Goal: Task Accomplishment & Management: Use online tool/utility

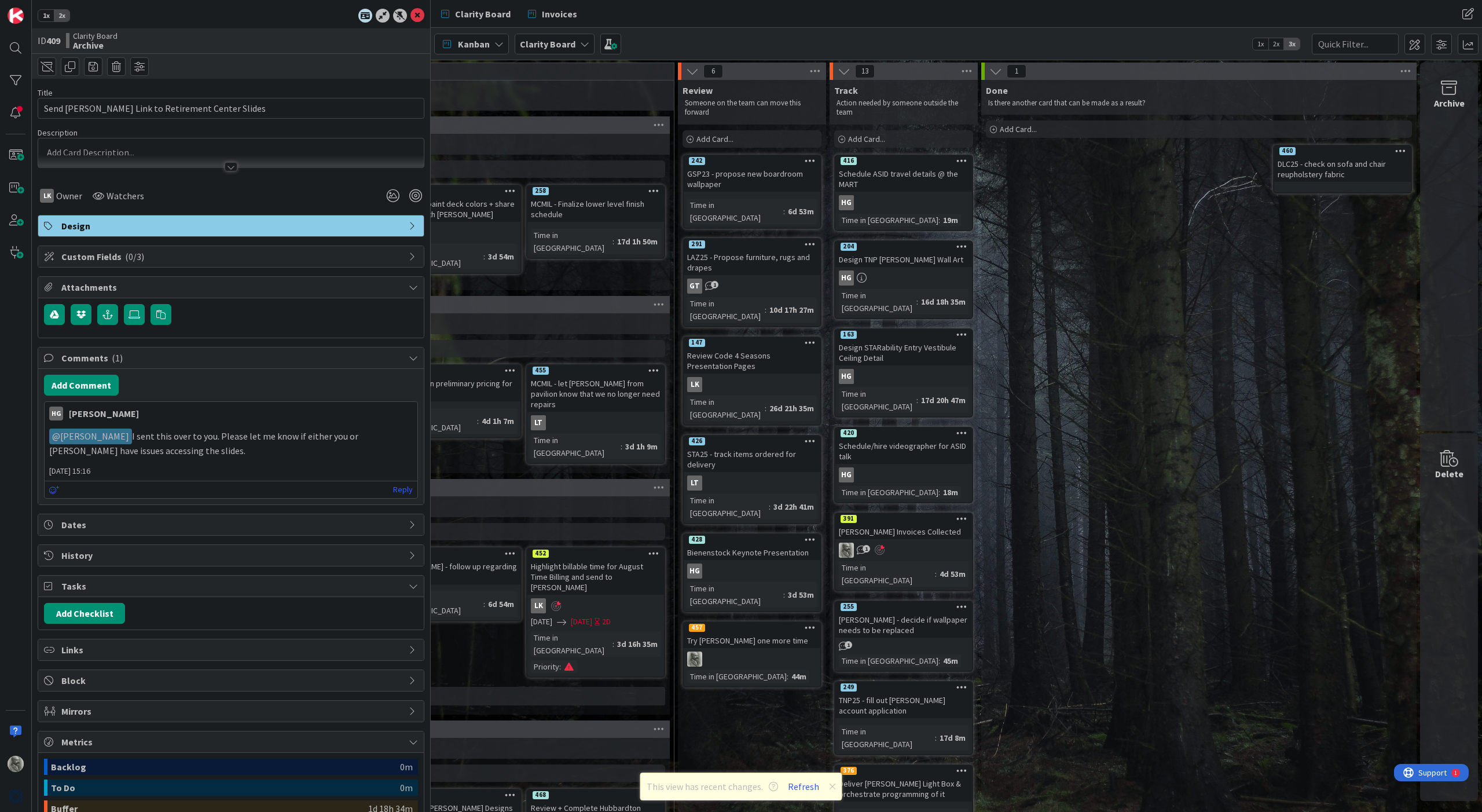
scroll to position [0, 1388]
click at [864, 139] on span "Add Card..." at bounding box center [867, 139] width 37 height 10
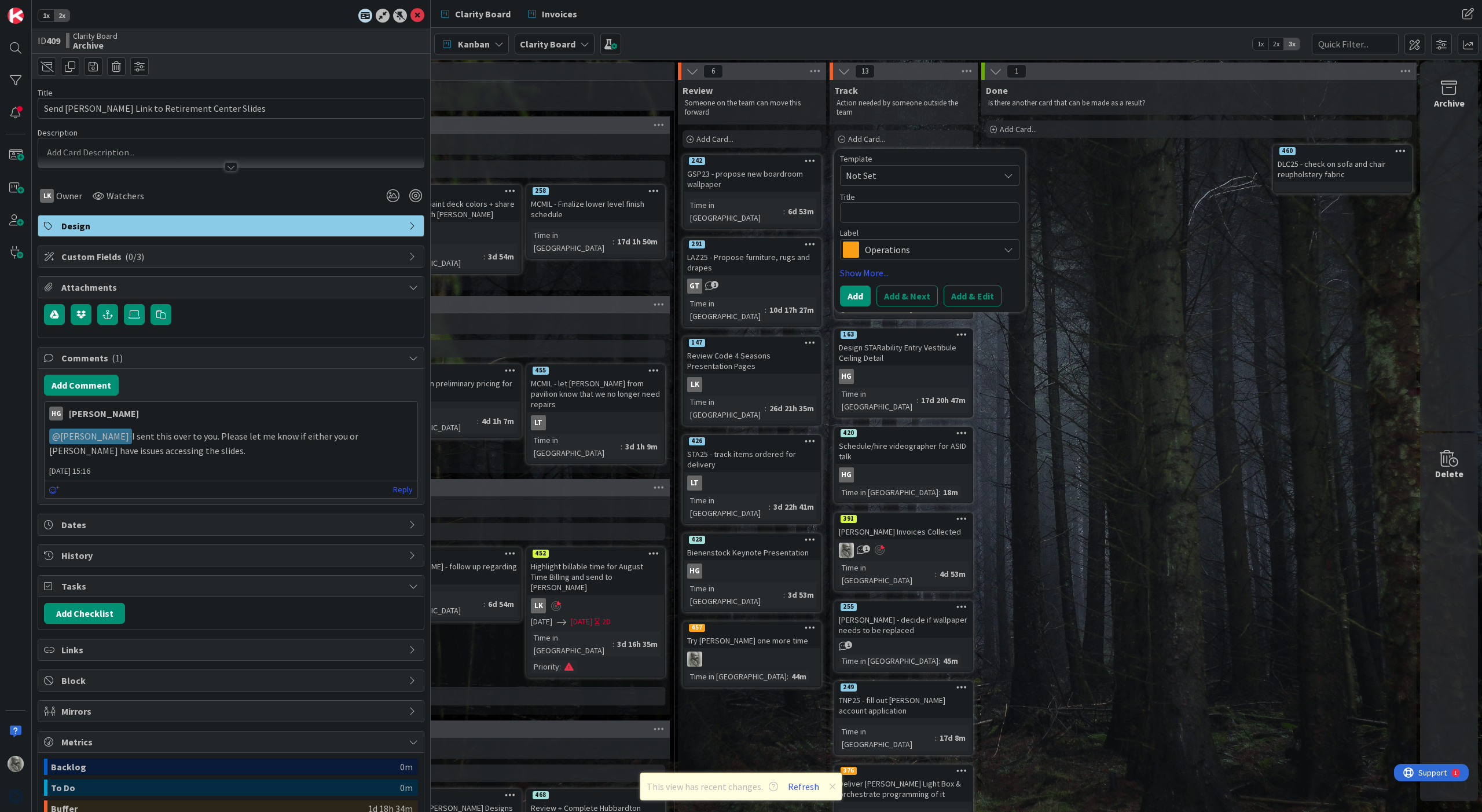
click at [876, 173] on span "Not Set" at bounding box center [918, 176] width 145 height 15
click at [880, 217] on textarea at bounding box center [930, 212] width 180 height 21
type textarea "x"
type textarea "Q"
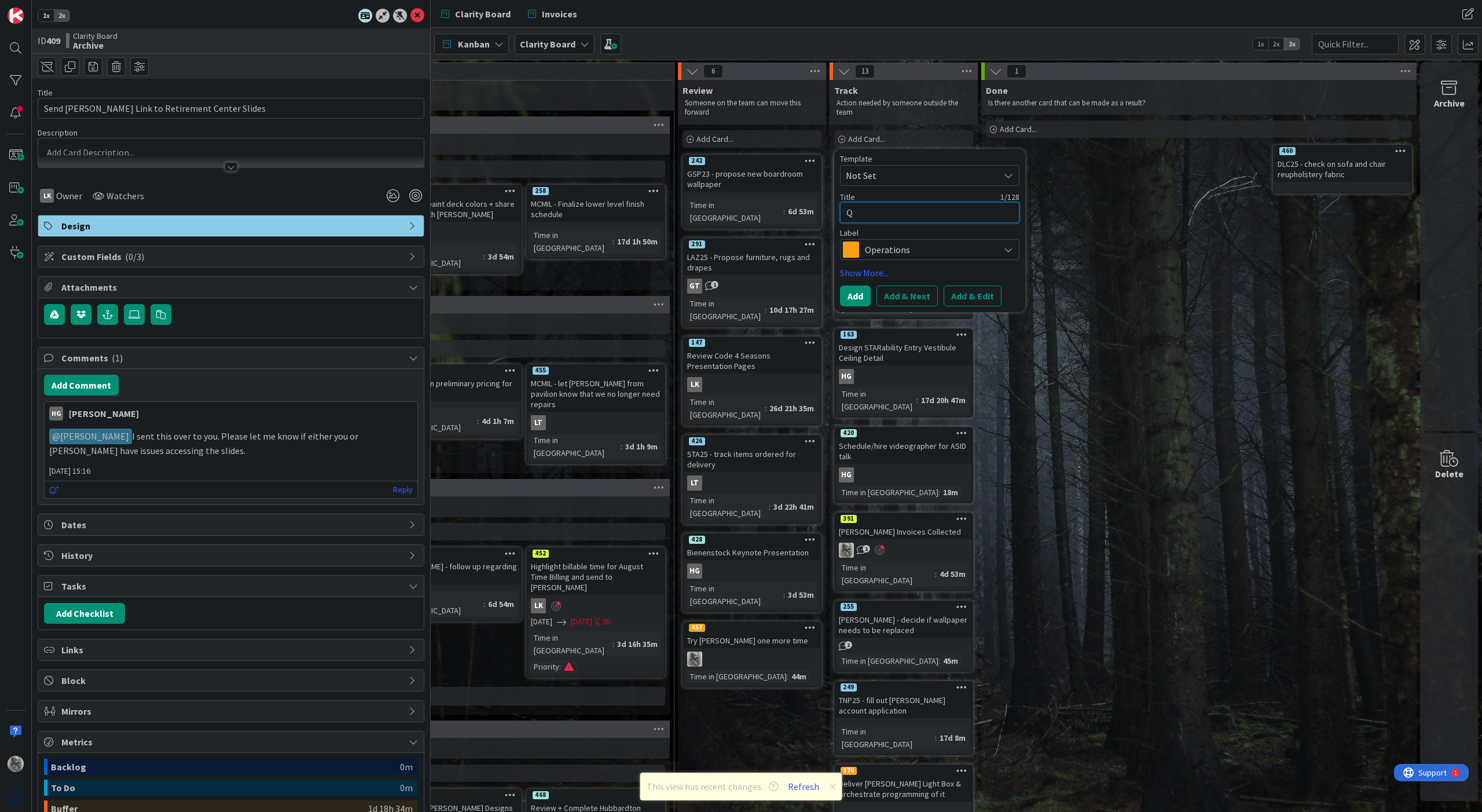
type textarea "x"
type textarea "Q3"
type textarea "x"
type textarea "Q3"
type textarea "x"
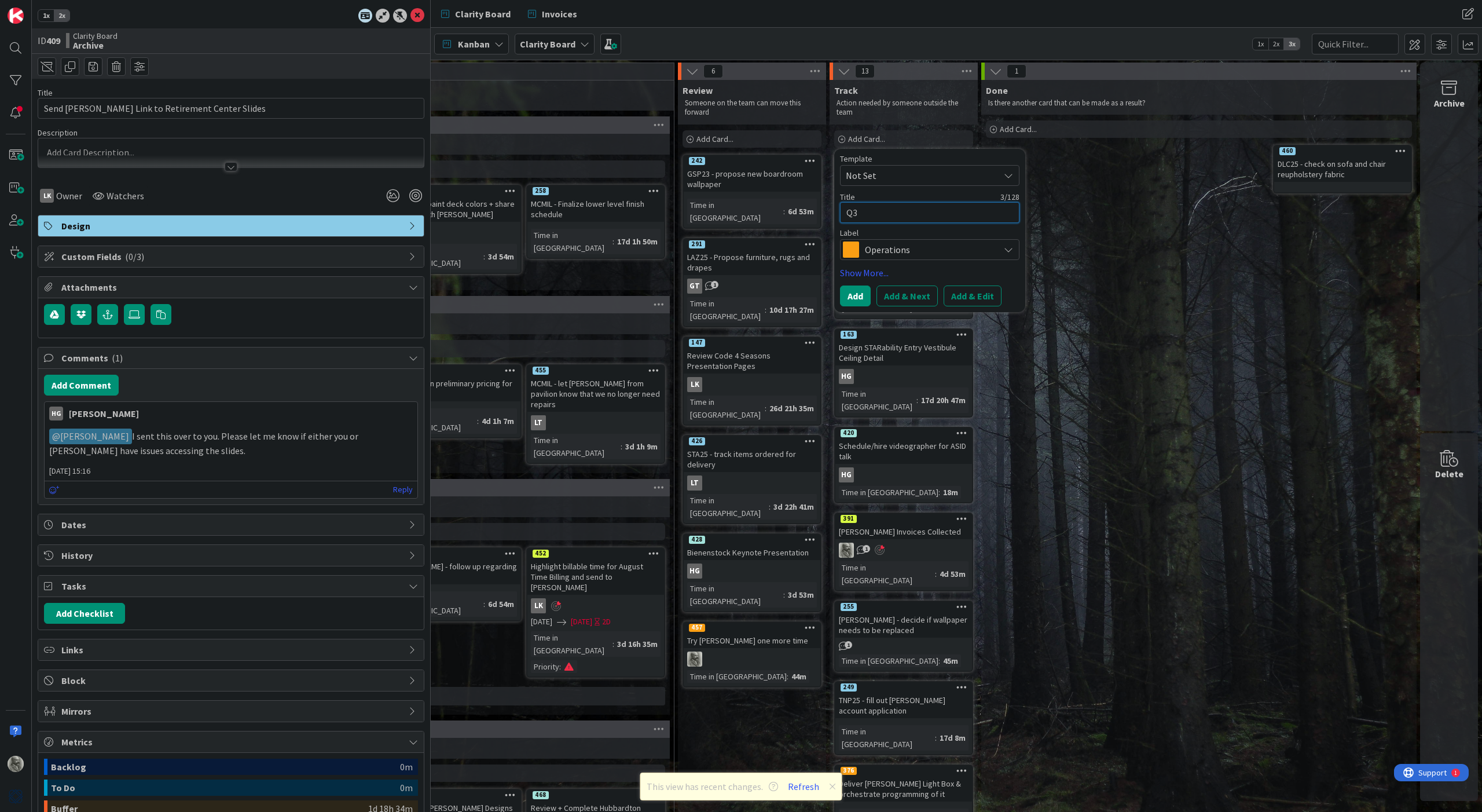
type textarea "Q3 E"
type textarea "x"
type textarea "Q3 Es"
type textarea "x"
type textarea "Q3 Est"
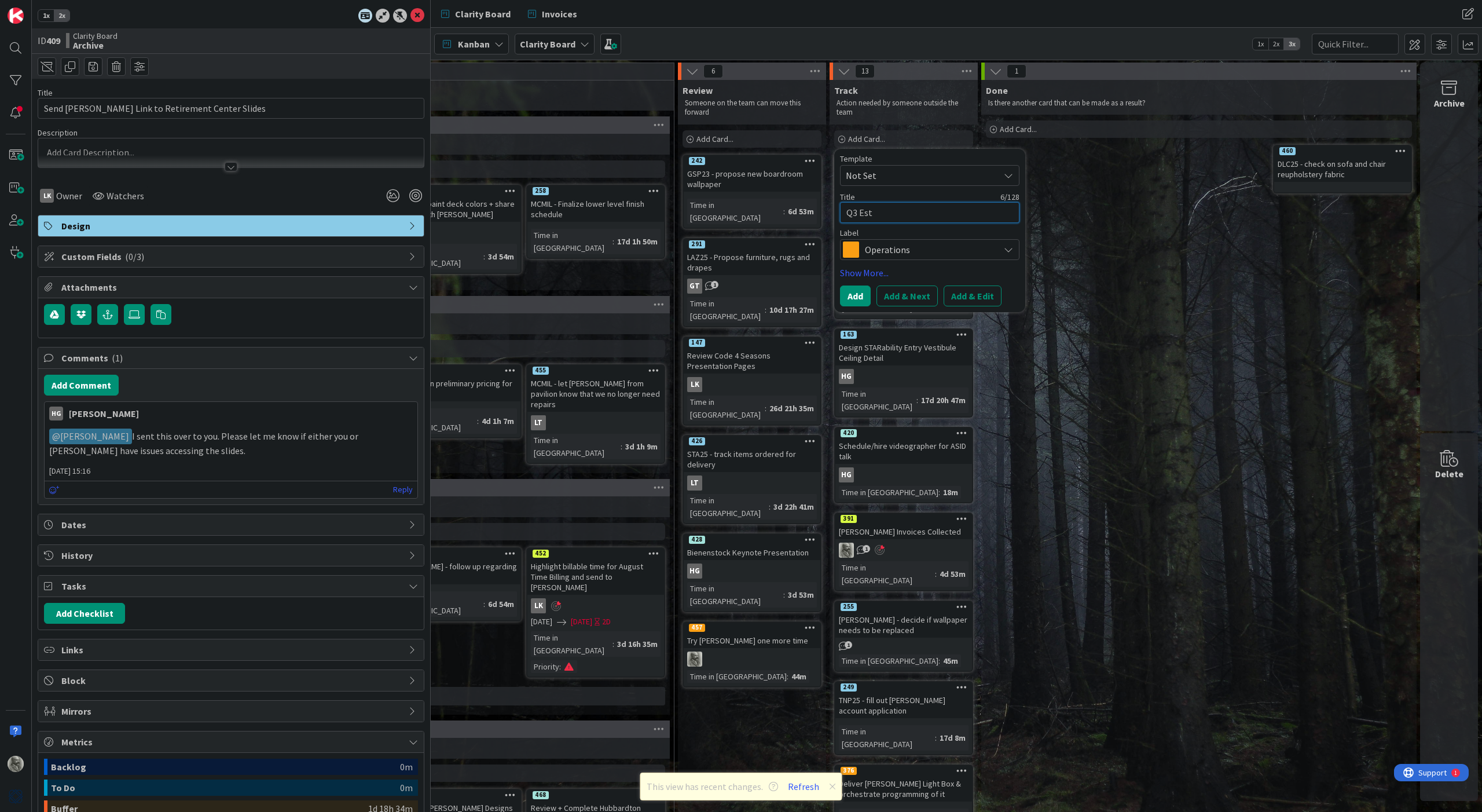
type textarea "x"
type textarea "Q3 Esti"
type textarea "x"
type textarea "Q3 Estim"
type textarea "x"
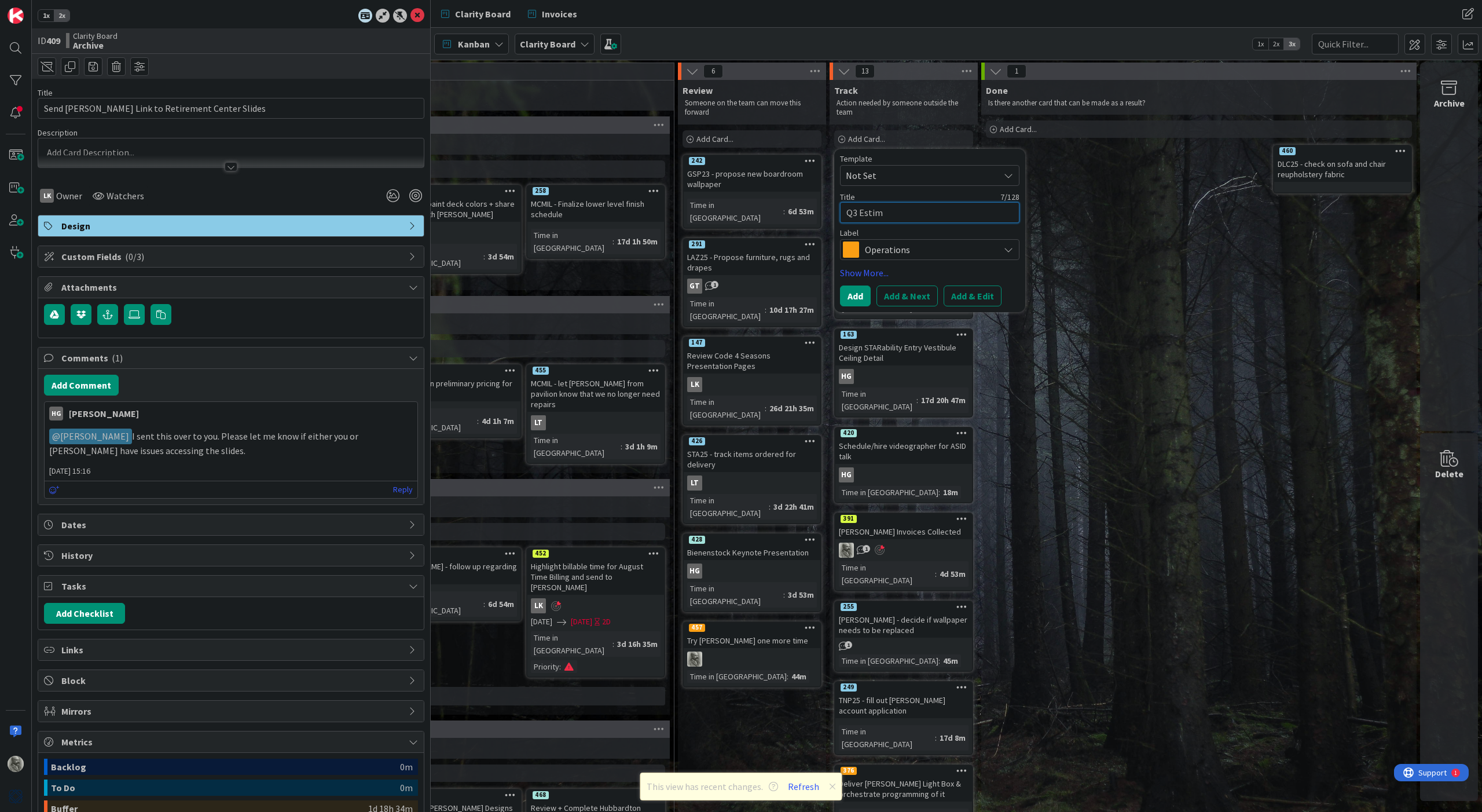
type textarea "Q3 Estima"
type textarea "x"
type textarea "Q3 Estimat"
type textarea "x"
type textarea "Q3 Estimate"
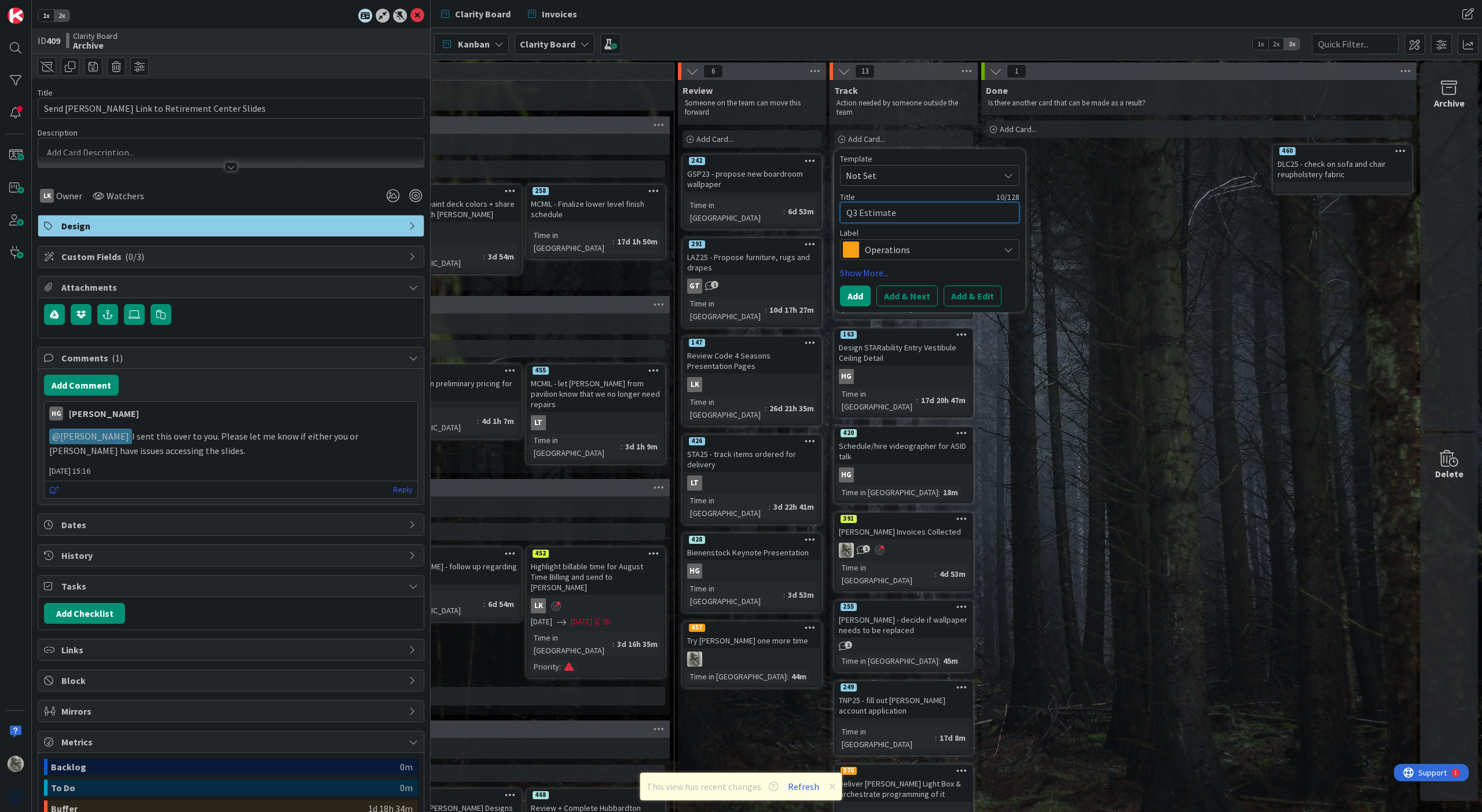
type textarea "x"
type textarea "Q3 Estimated"
type textarea "x"
type textarea "Q3 Estimated"
type textarea "x"
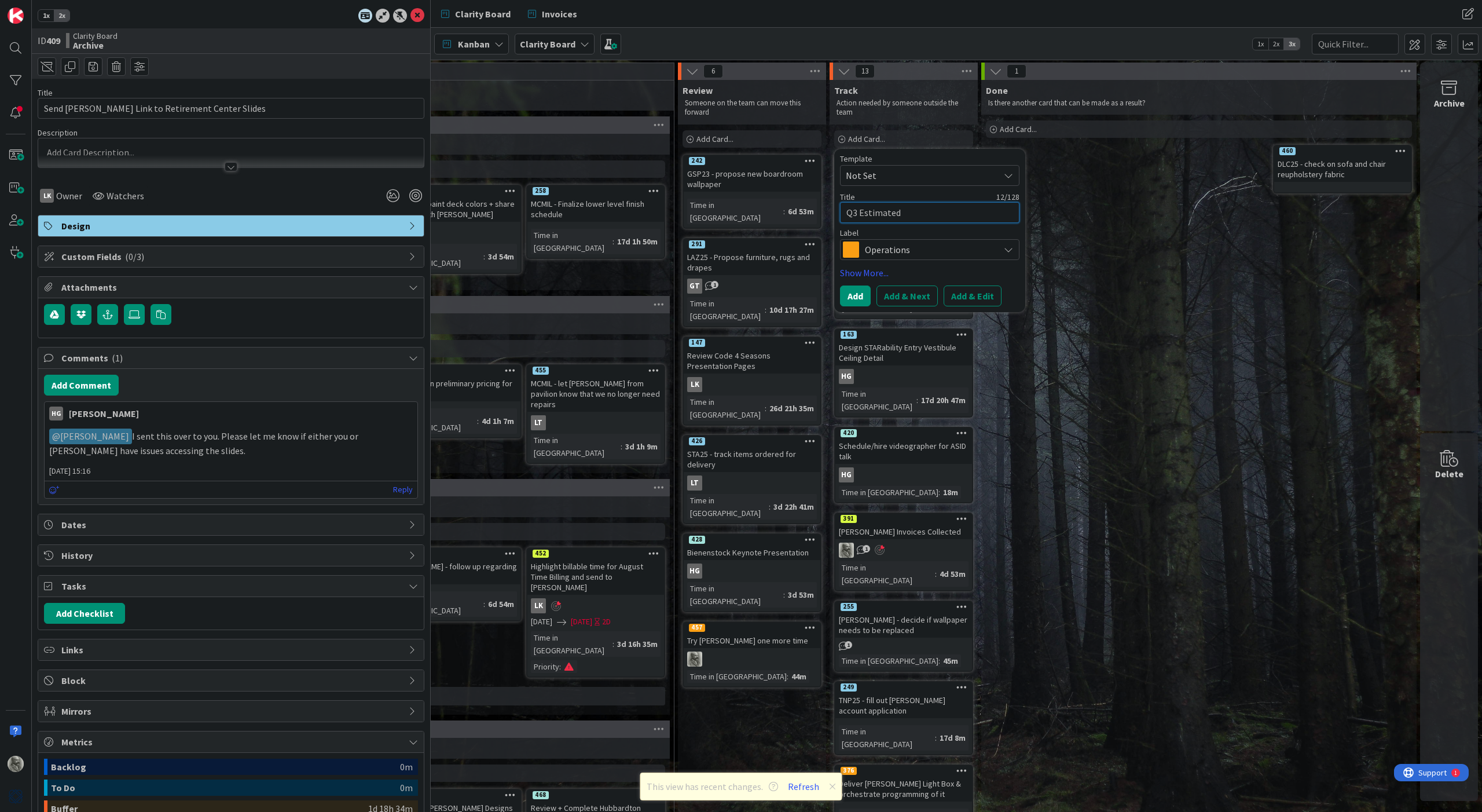
type textarea "Q3 Estimated T"
type textarea "x"
type textarea "Q3 Estimated Ta"
type textarea "x"
type textarea "Q3 Estimated Tax"
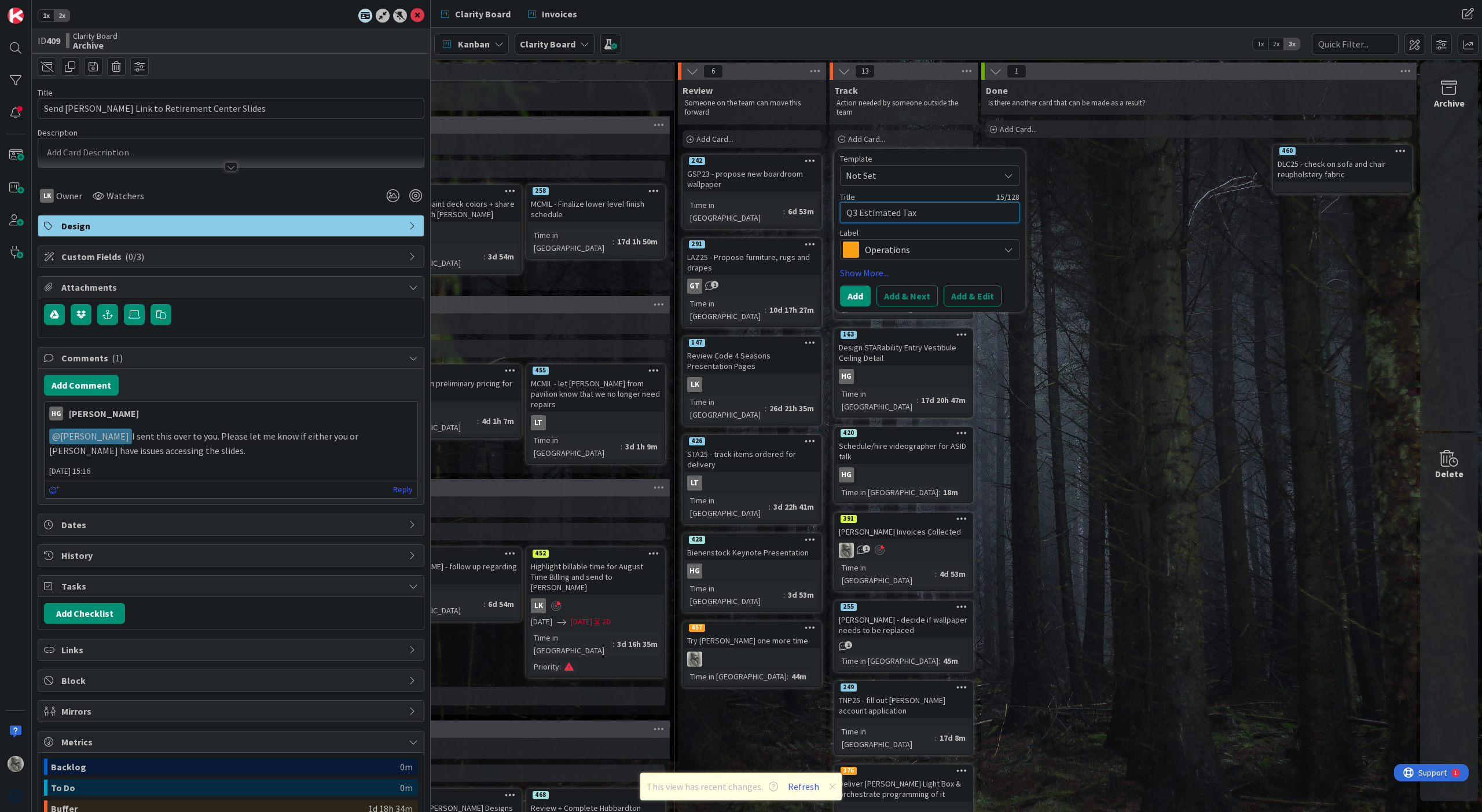
type textarea "x"
type textarea "Q3 Estimated Tax"
type textarea "x"
type textarea "Q3 Estimated Tax P"
type textarea "x"
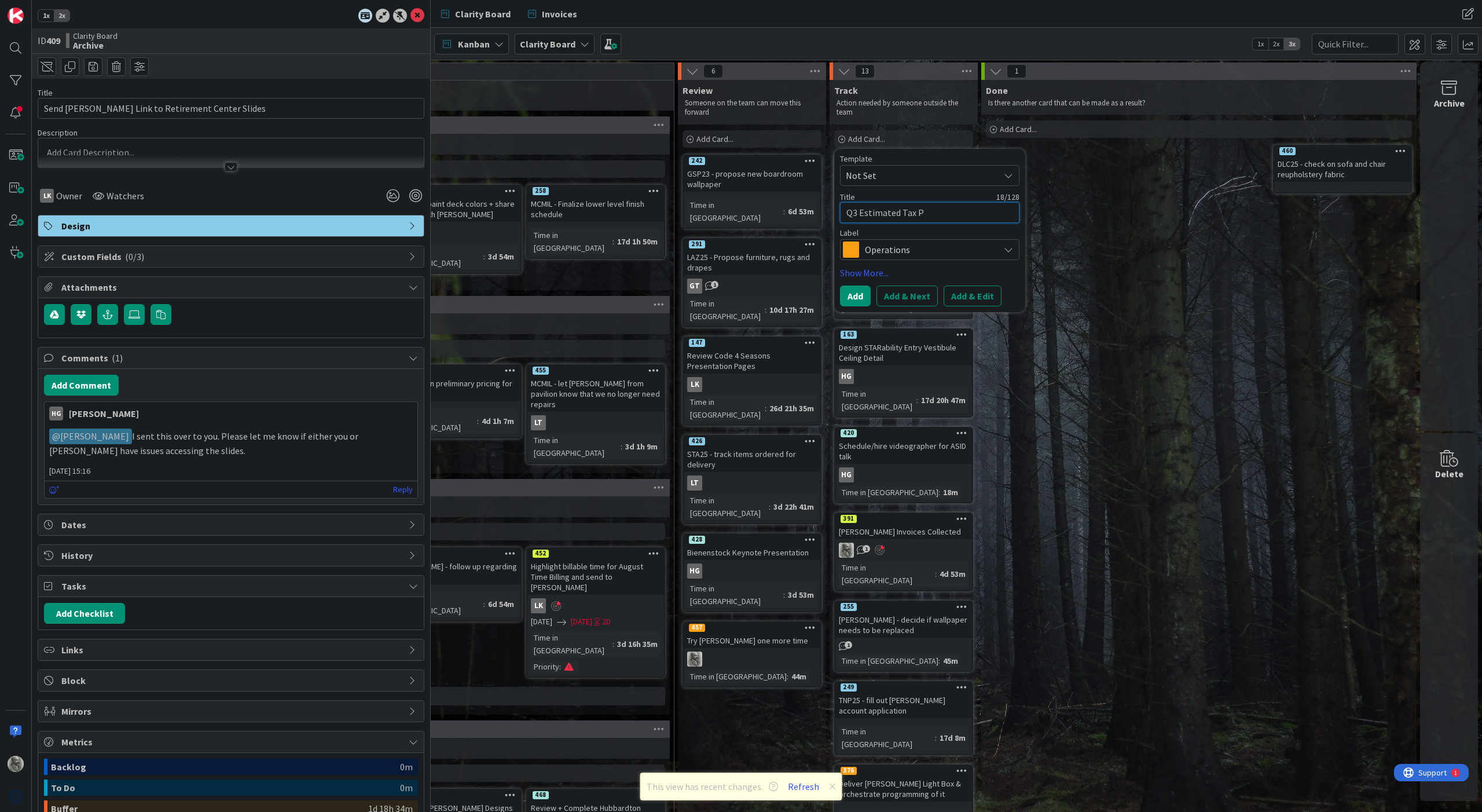
type textarea "Q3 Estimated Tax Pa"
type textarea "x"
type textarea "Q3 Estimated Tax Pay"
type textarea "x"
type textarea "Q3 Estimated Tax Paym"
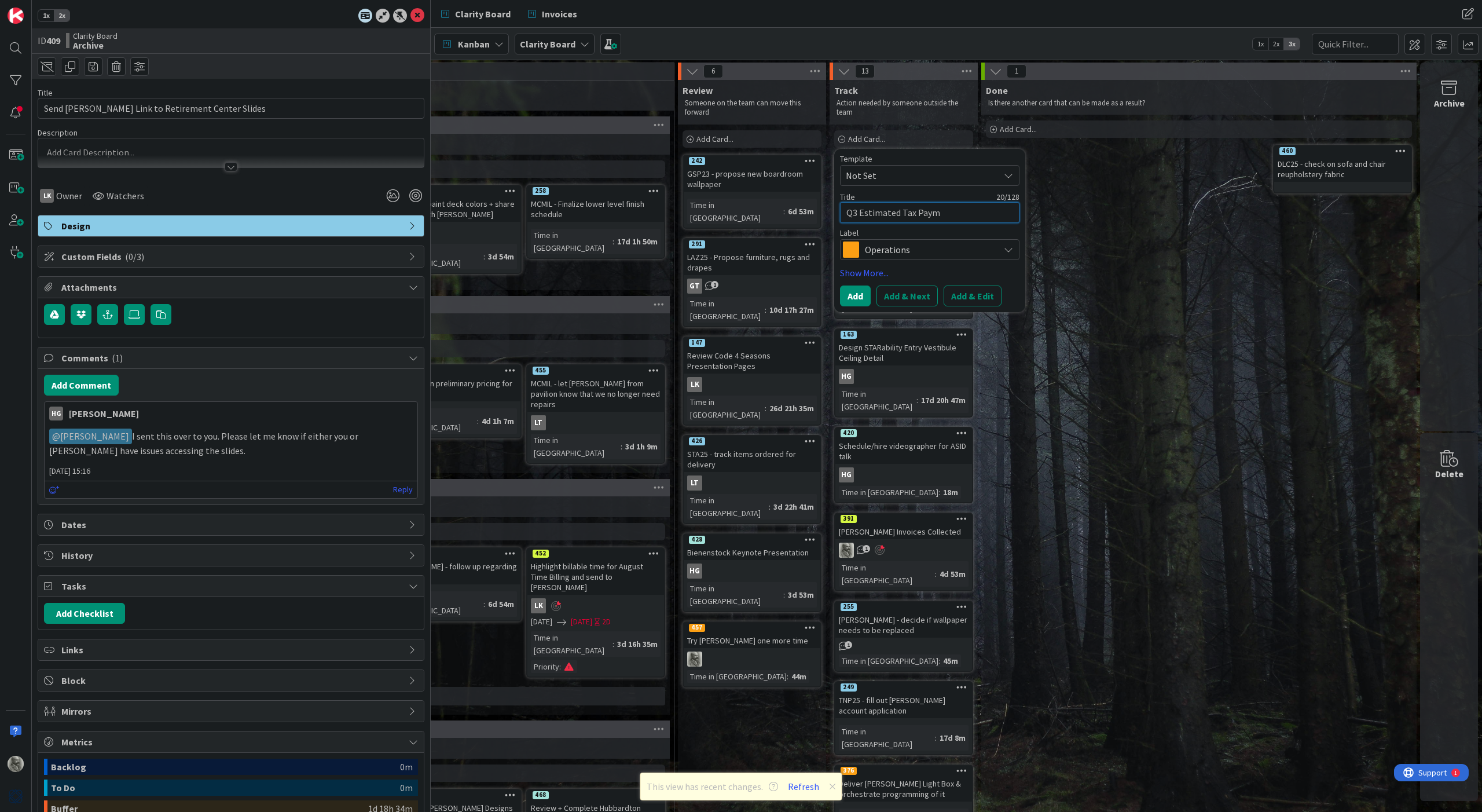
type textarea "x"
type textarea "Q3 Estimated Tax Payme"
type textarea "x"
type textarea "Q3 Estimated Tax Paymen"
type textarea "x"
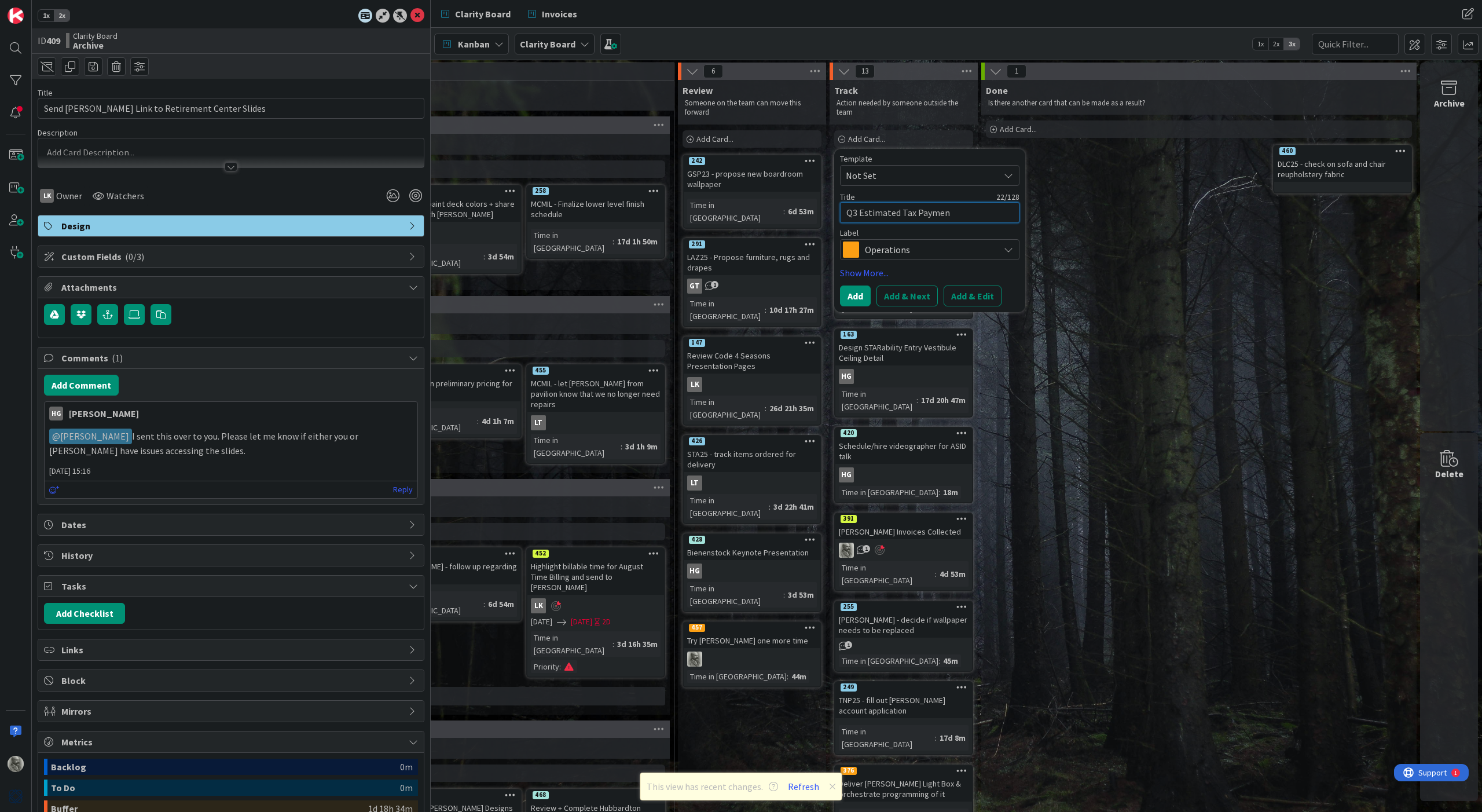
type textarea "Q3 Estimated Tax Payment"
type textarea "x"
type textarea "Q3 Estimated Tax Payments"
click at [919, 239] on div "Operations" at bounding box center [930, 249] width 180 height 21
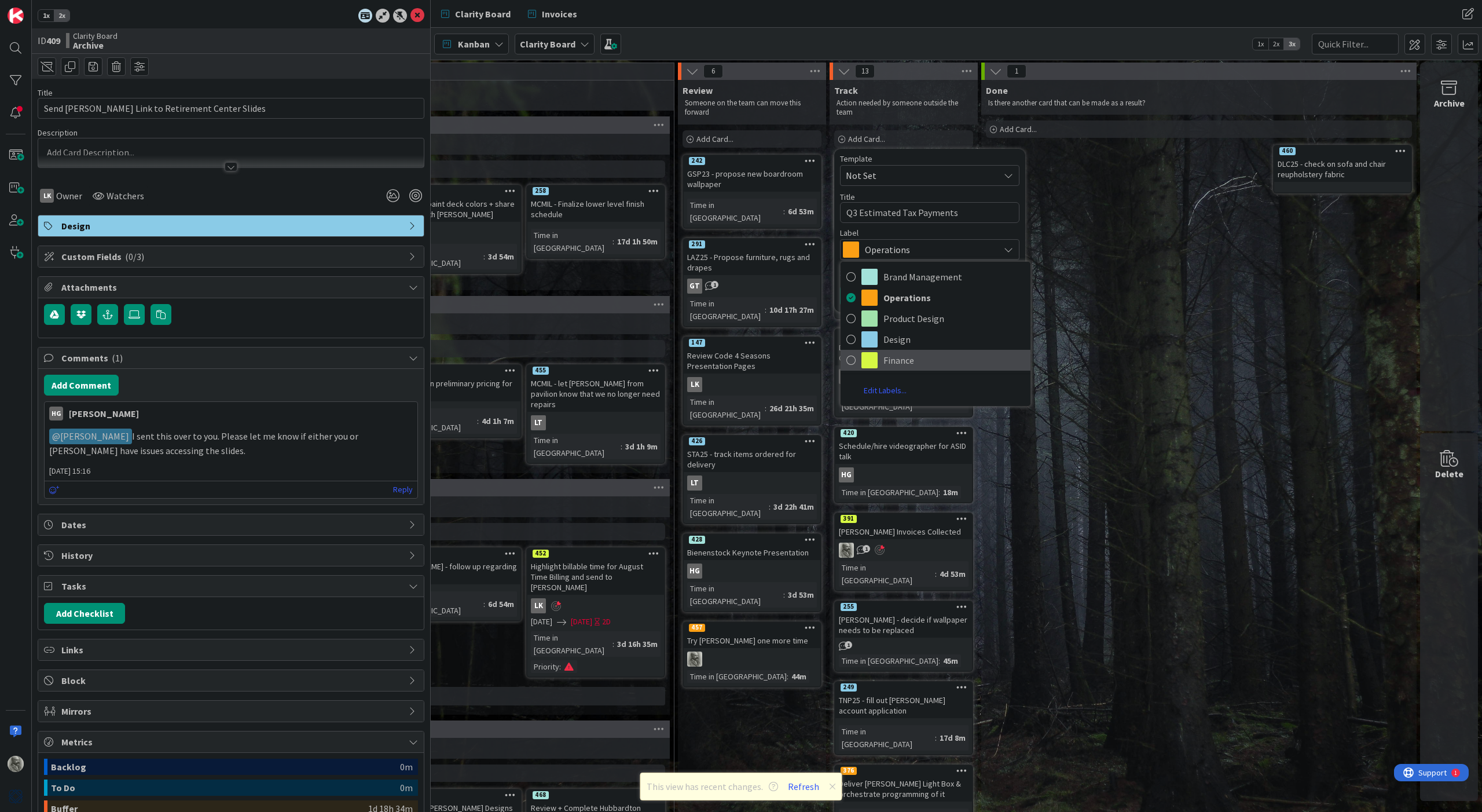
click at [885, 360] on span "Finance" at bounding box center [954, 360] width 141 height 17
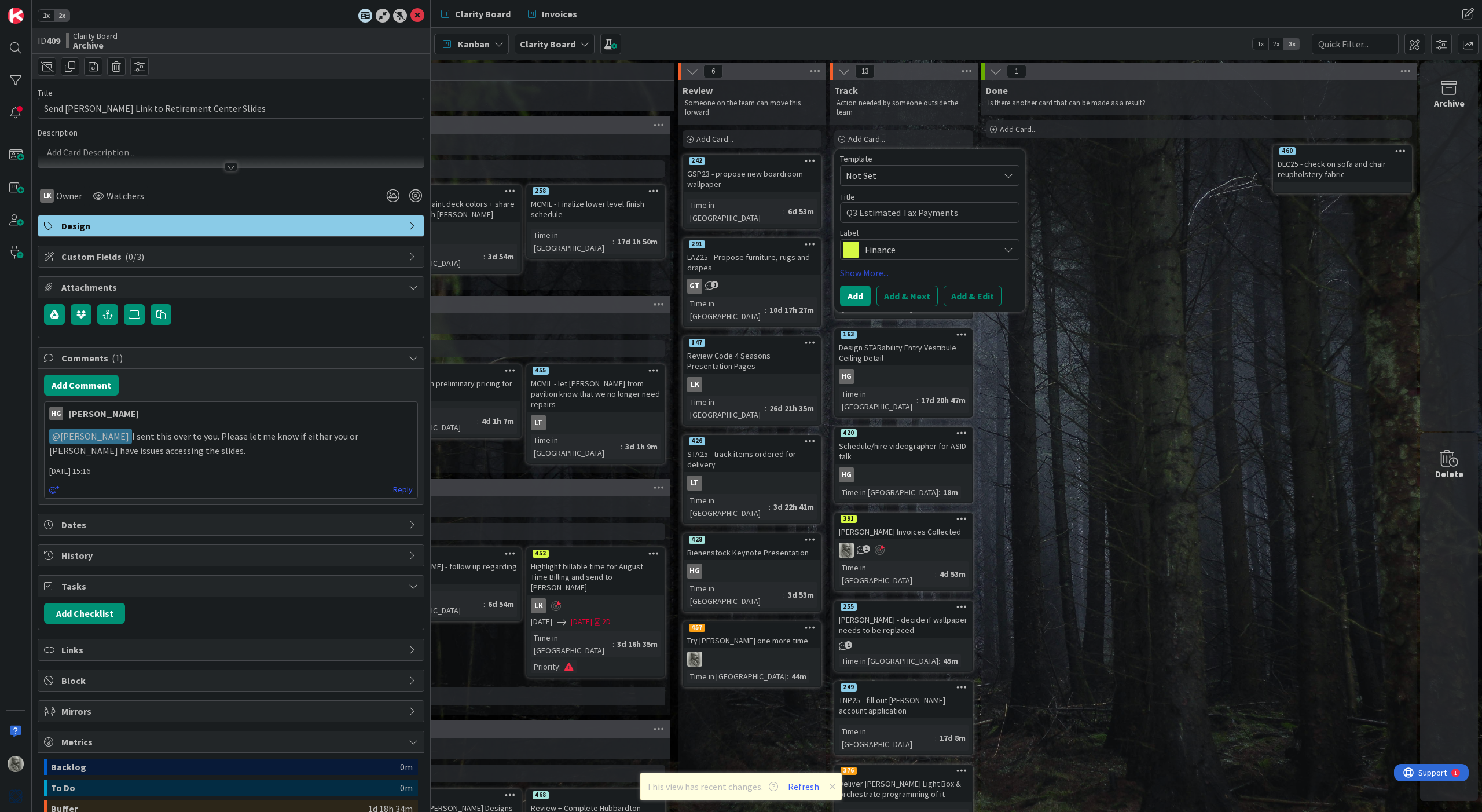
click at [869, 273] on link "Show More..." at bounding box center [930, 273] width 180 height 14
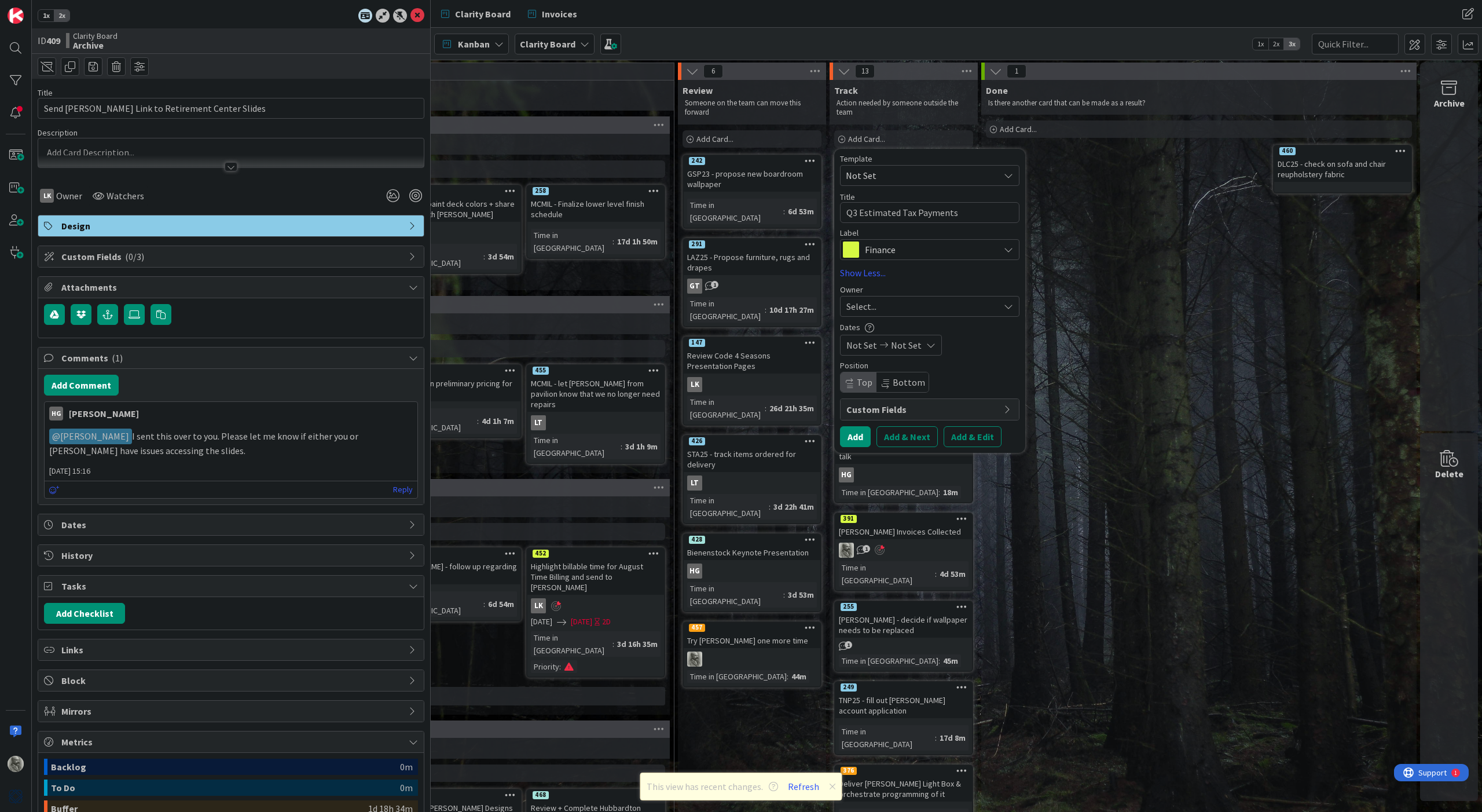
click at [869, 308] on span "Select..." at bounding box center [861, 306] width 30 height 14
click at [899, 473] on span "[PERSON_NAME]" at bounding box center [913, 469] width 56 height 17
type textarea "x"
click at [971, 434] on button "Add & Edit" at bounding box center [973, 436] width 58 height 21
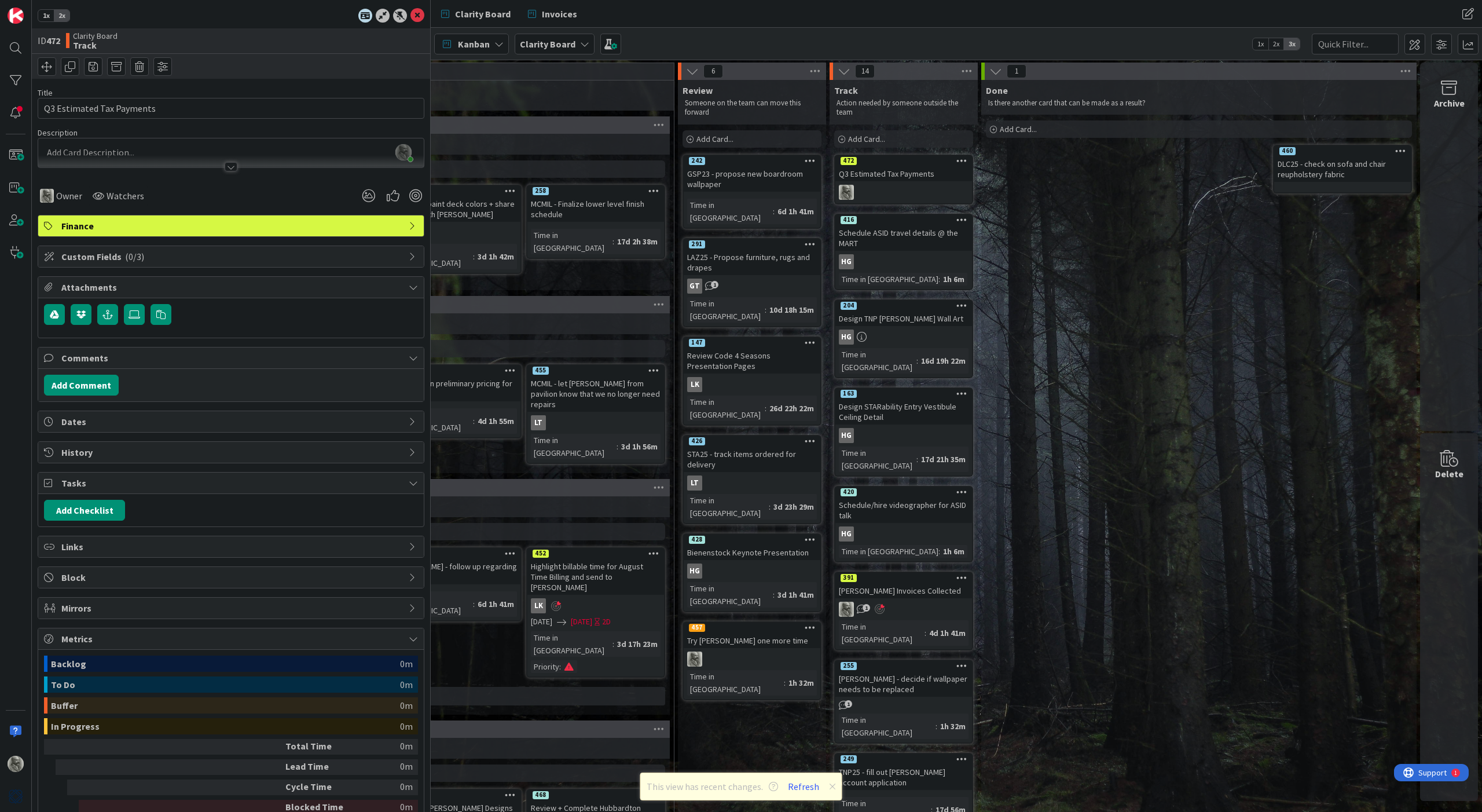
click at [890, 171] on div "Q3 Estimated Tax Payments" at bounding box center [904, 174] width 137 height 15
click at [80, 386] on button "Add Comment" at bounding box center [81, 385] width 75 height 21
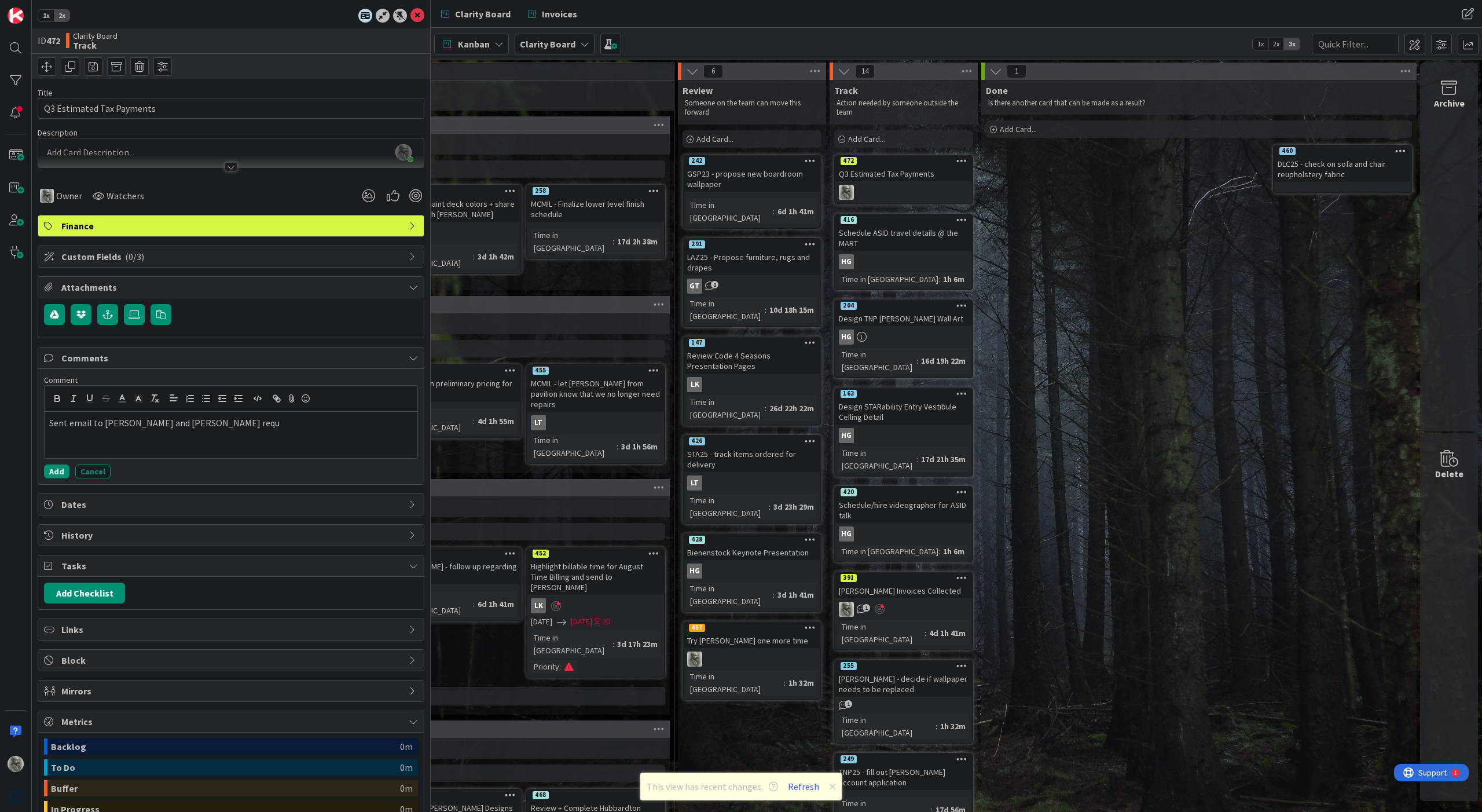
click at [916, 175] on div "Q3 Estimated Tax Payments" at bounding box center [904, 174] width 137 height 15
click at [169, 111] on input "Q3 Estimated Tax Payments" at bounding box center [231, 108] width 387 height 21
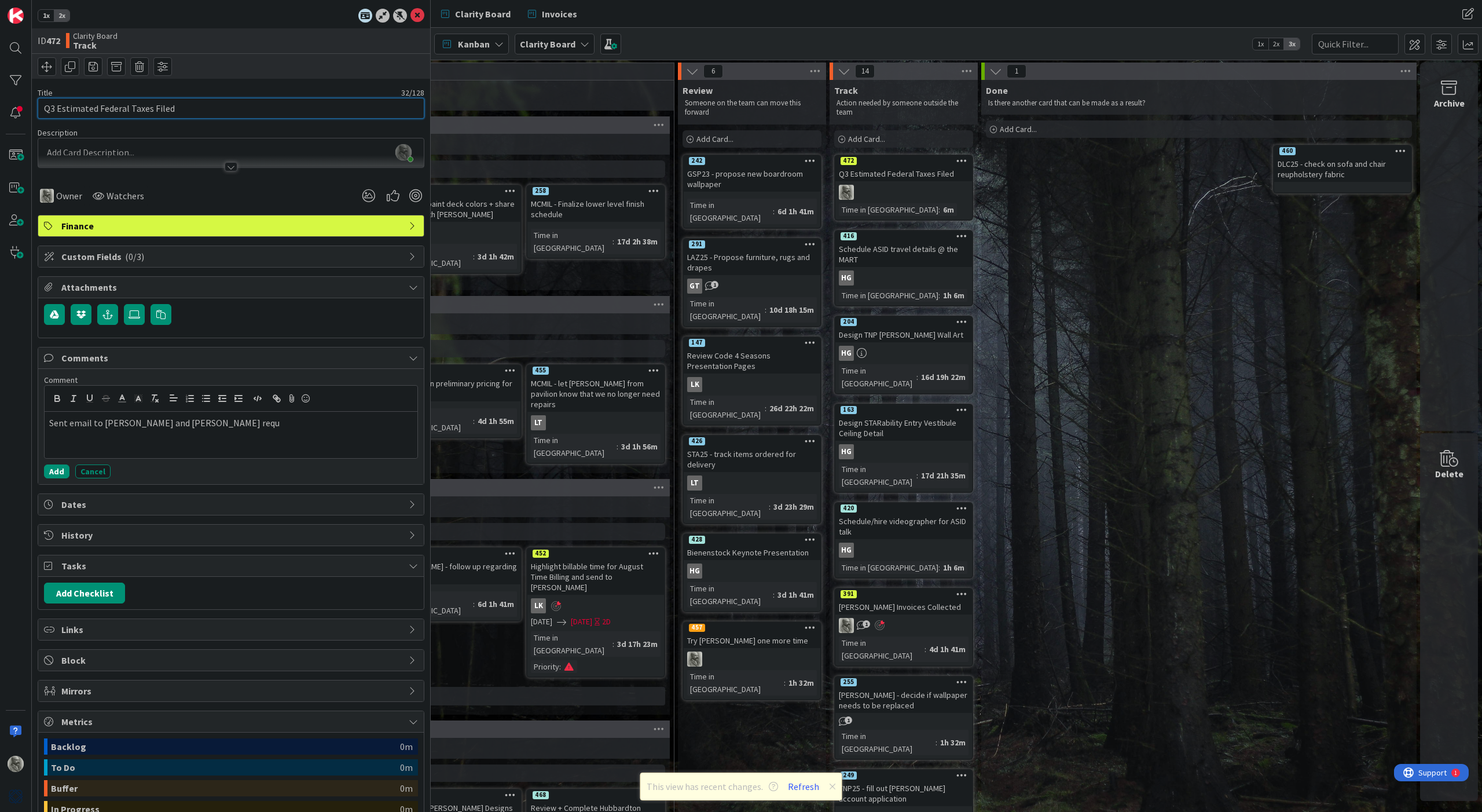
type input "Q3 Estimated Federal Taxes Filed"
click at [1027, 186] on div "Done Is there another card that can be made as a result? Add Card... 460 DLC25 …" at bounding box center [1199, 715] width 436 height 1271
click at [139, 109] on input "Q3 Estimated Federal Taxes Filed" at bounding box center [231, 108] width 387 height 21
click at [1138, 249] on div "Done Is there another card that can be made as a result? Add Card... 460 DLC25 …" at bounding box center [1199, 715] width 436 height 1271
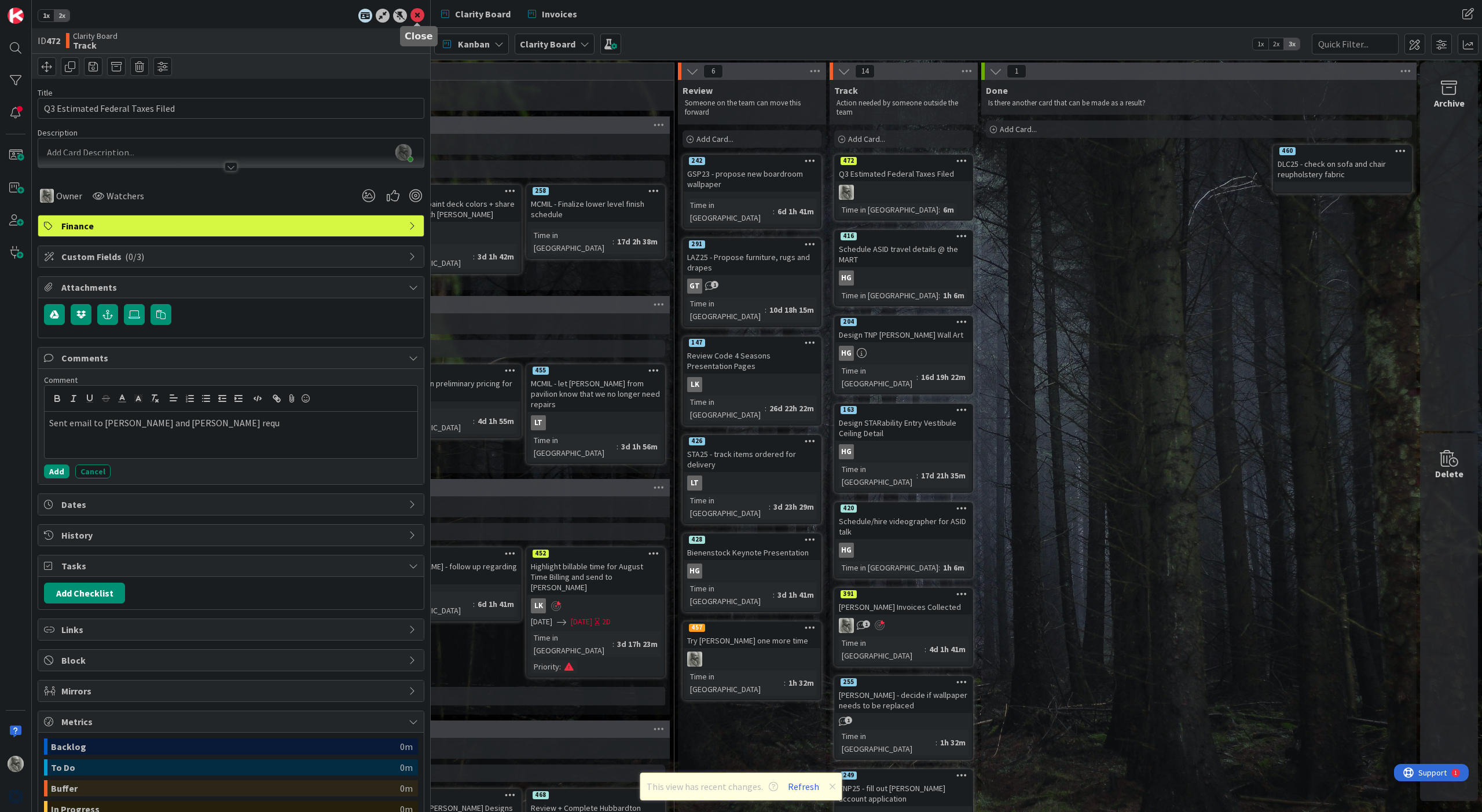
click at [415, 14] on icon at bounding box center [418, 16] width 14 height 14
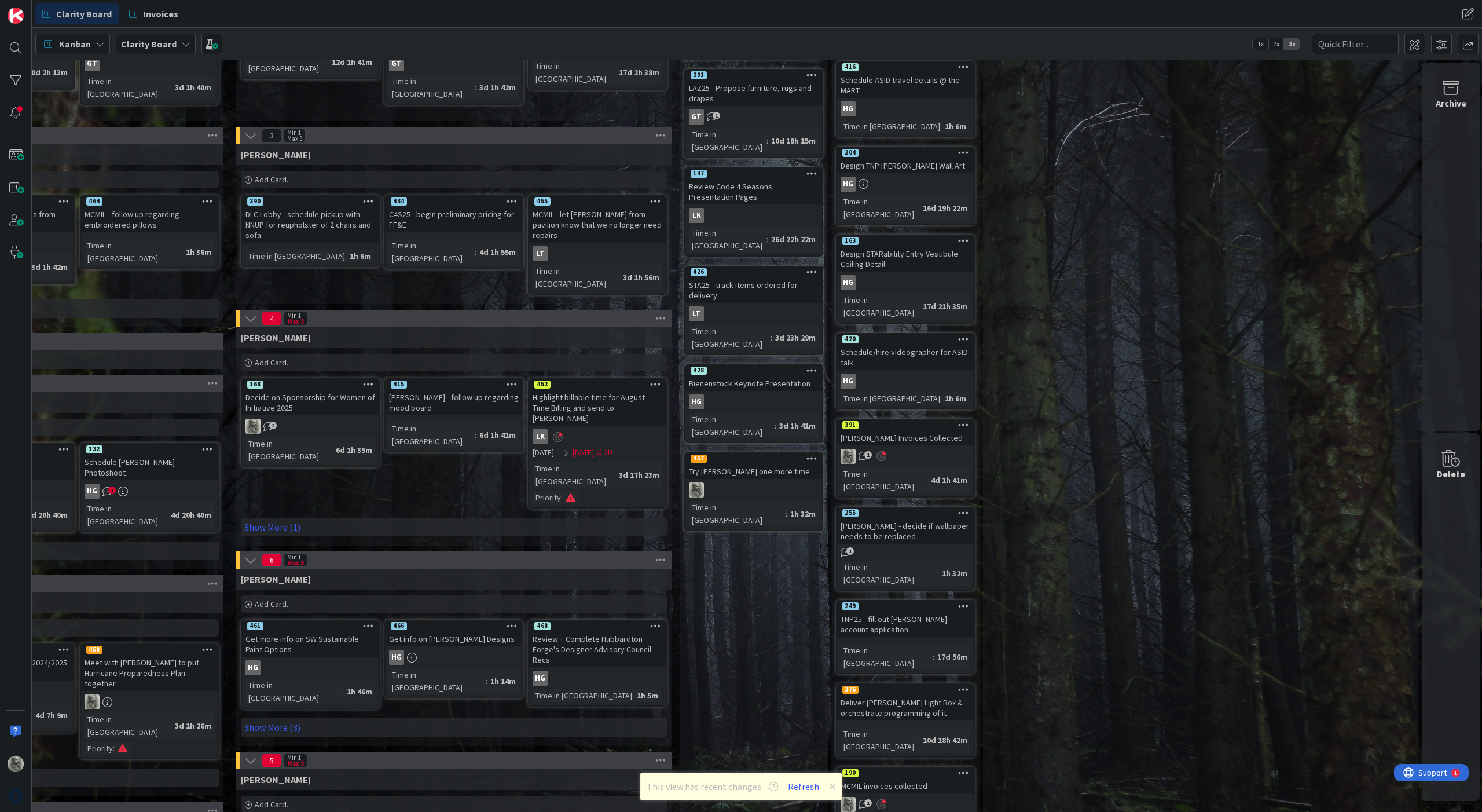
scroll to position [169, 987]
click at [901, 611] on div "TNP25 - fill out [PERSON_NAME] account application" at bounding box center [906, 623] width 137 height 25
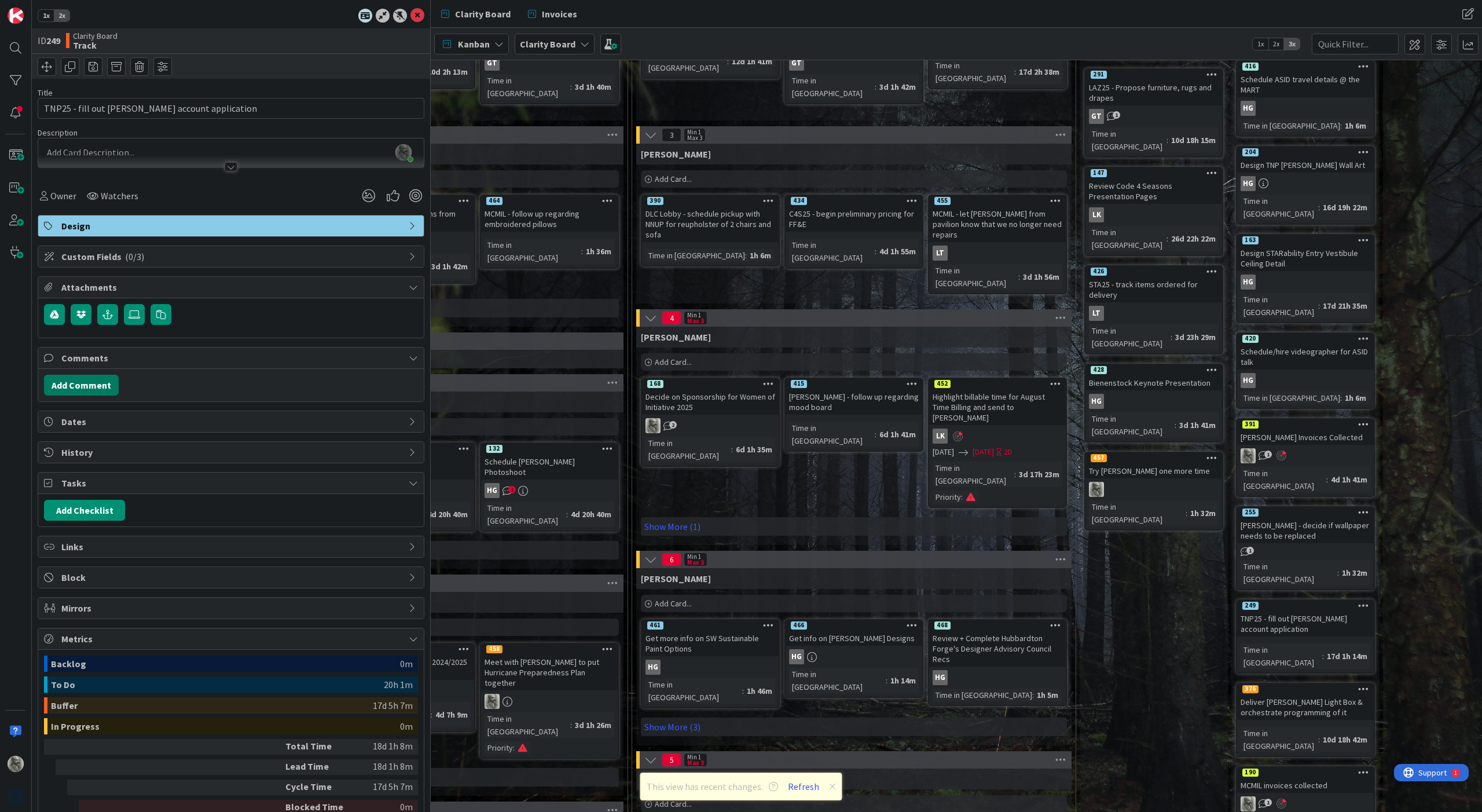
click at [80, 385] on button "Add Comment" at bounding box center [81, 385] width 75 height 21
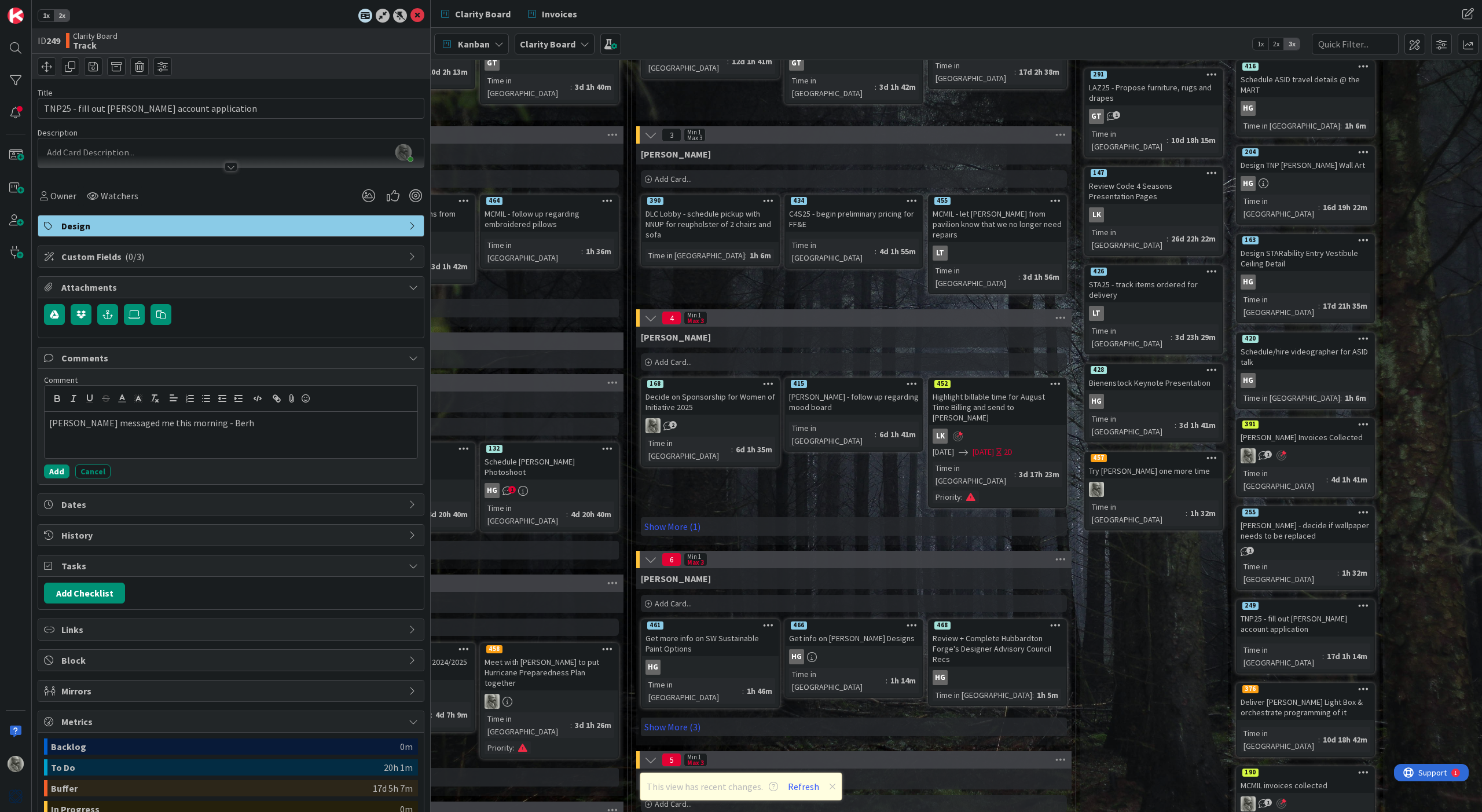
click at [50, 425] on p "[PERSON_NAME] messaged me this morning - Berh" at bounding box center [231, 423] width 364 height 13
click at [343, 425] on p "﻿ @ [PERSON_NAME] ﻿ ﻿ @ [PERSON_NAME] ﻿ [PERSON_NAME] messaged me this morning …" at bounding box center [231, 431] width 364 height 29
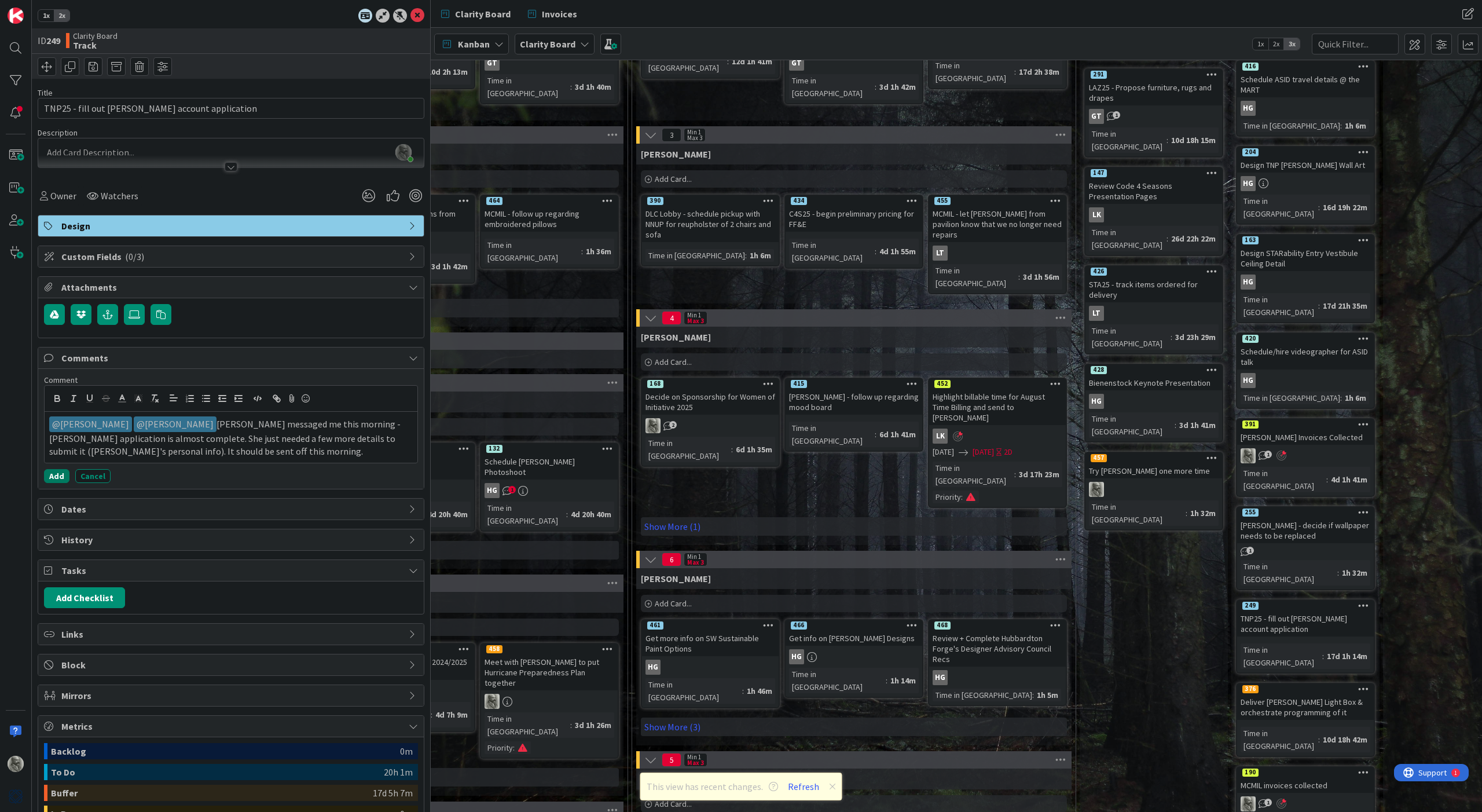
click at [55, 475] on button "Add" at bounding box center [57, 476] width 25 height 14
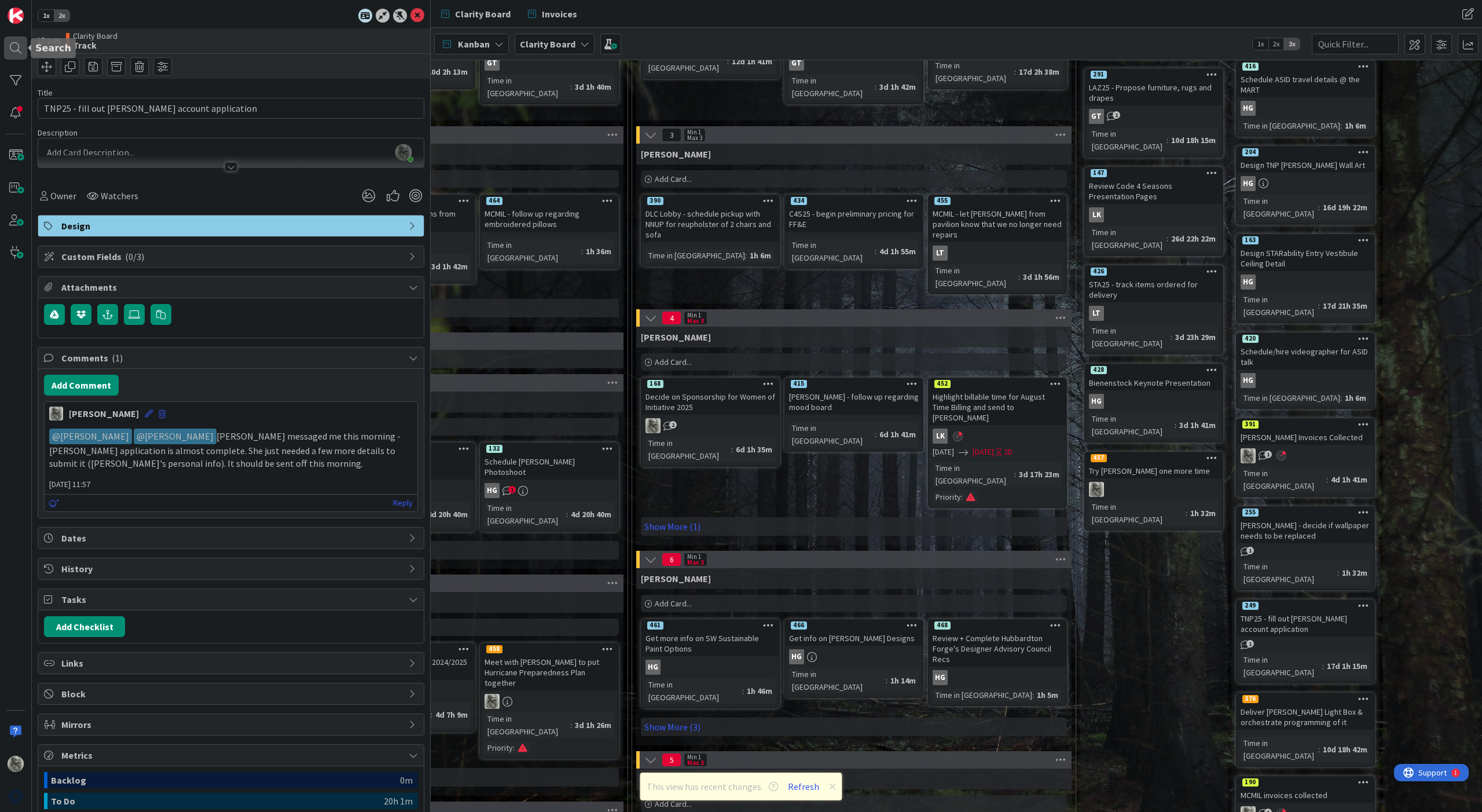
click at [11, 50] on div at bounding box center [15, 48] width 23 height 23
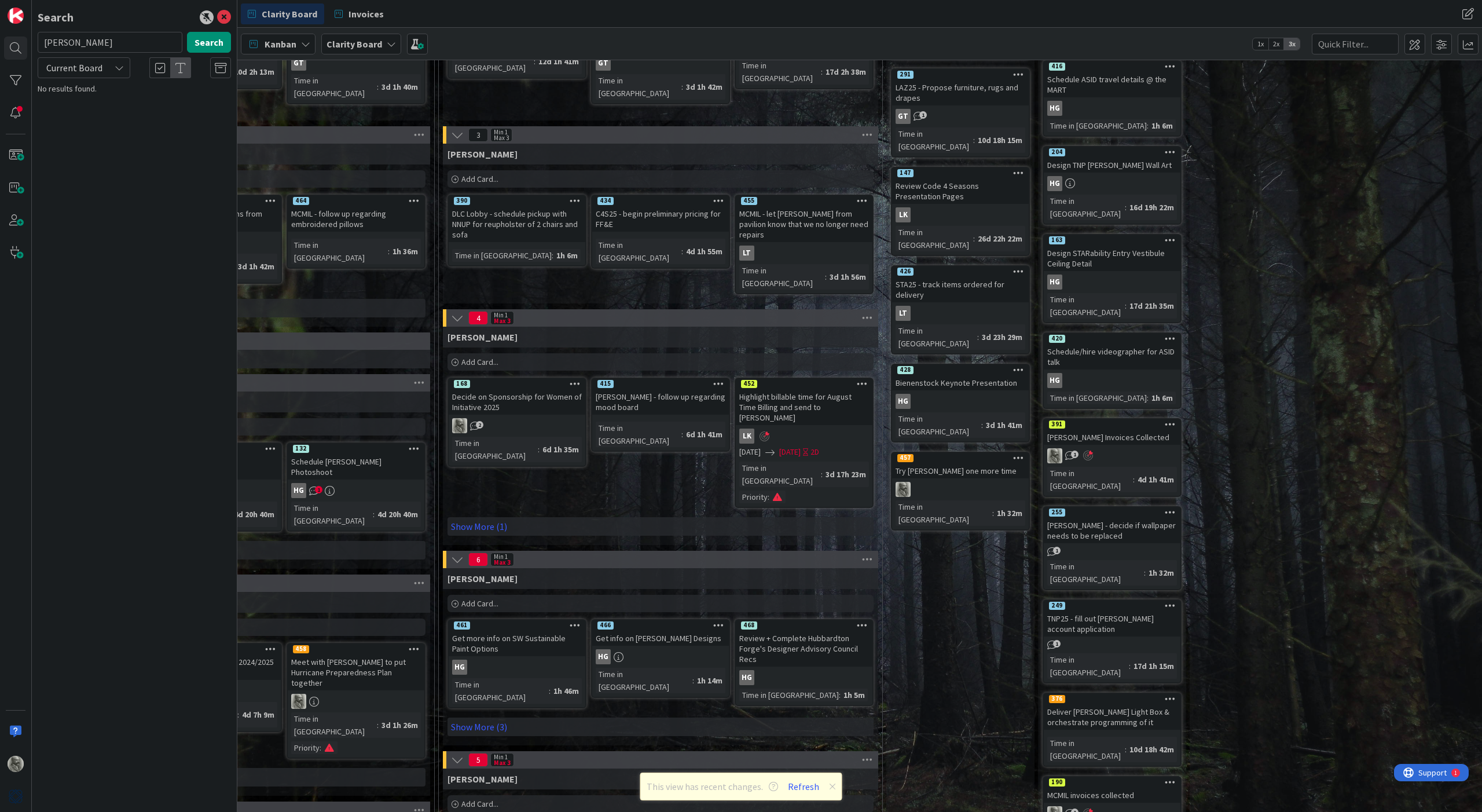
type input "[PERSON_NAME]"
drag, startPoint x: 134, startPoint y: 41, endPoint x: 210, endPoint y: 42, distance: 76.0
click at [210, 42] on button "Search" at bounding box center [209, 42] width 44 height 21
click at [166, 102] on span "- follow up regarding mood board" at bounding box center [134, 108] width 160 height 22
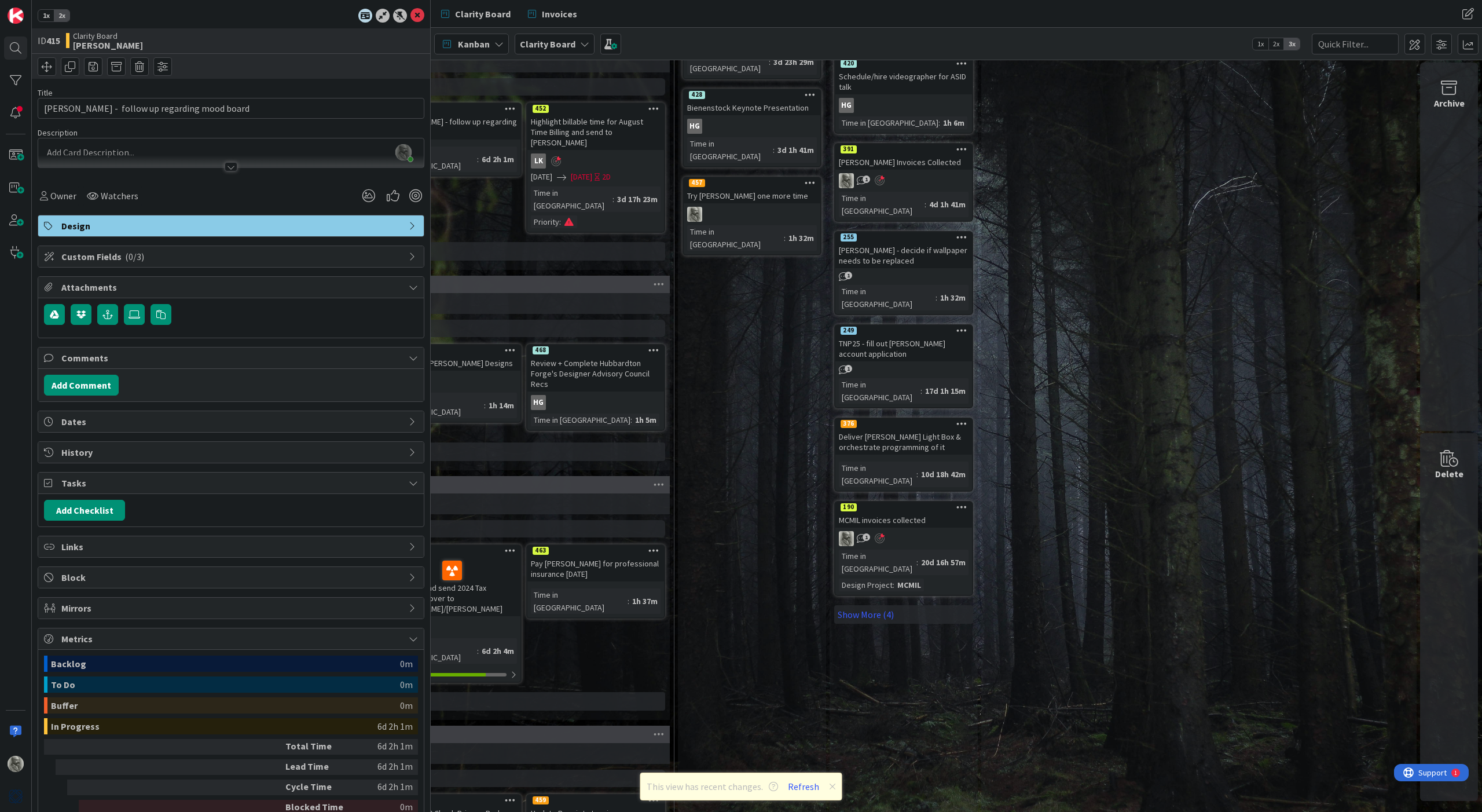
scroll to position [443, 1388]
click at [1453, 87] on icon at bounding box center [1449, 87] width 44 height 16
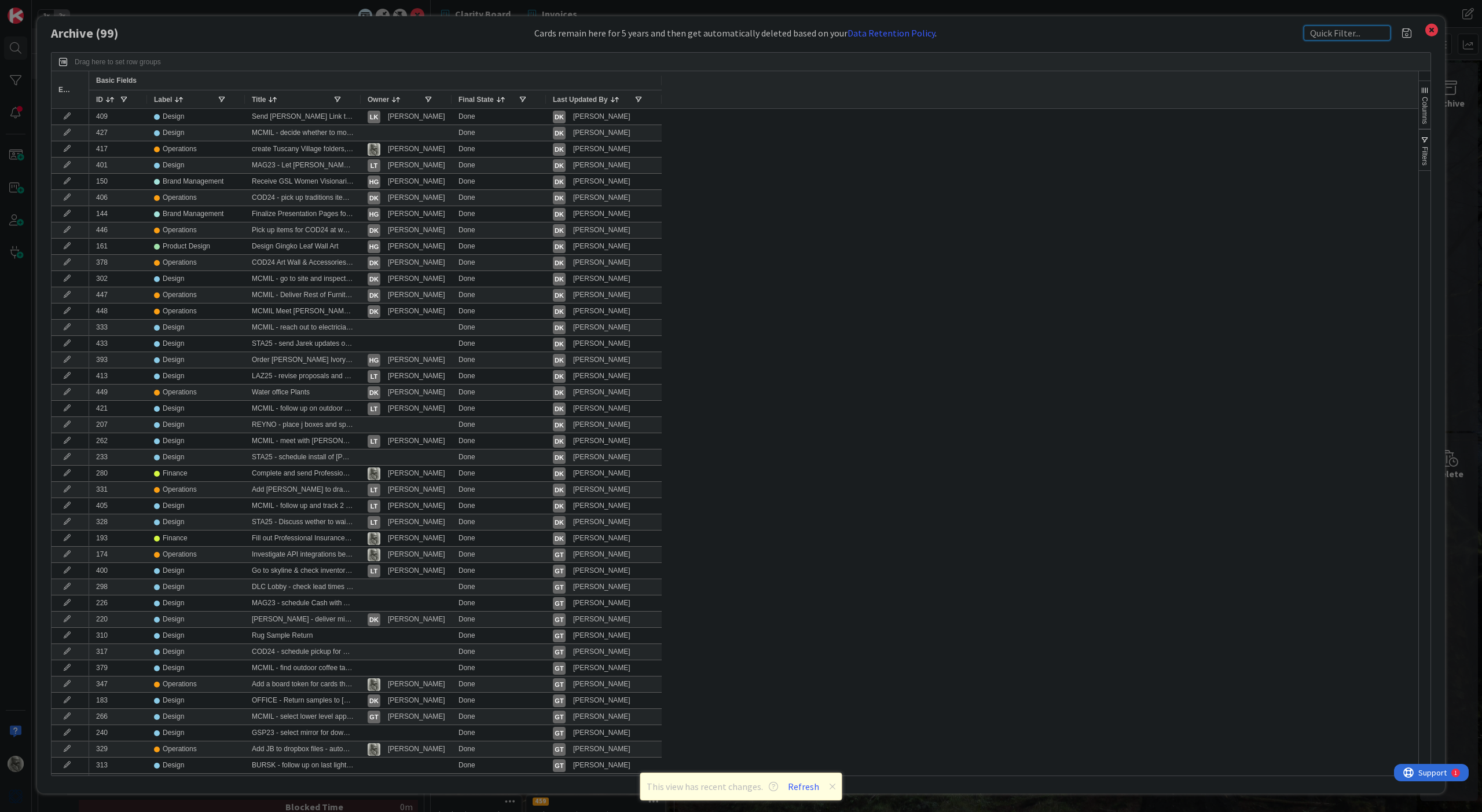
click at [1349, 32] on input "text" at bounding box center [1347, 33] width 87 height 15
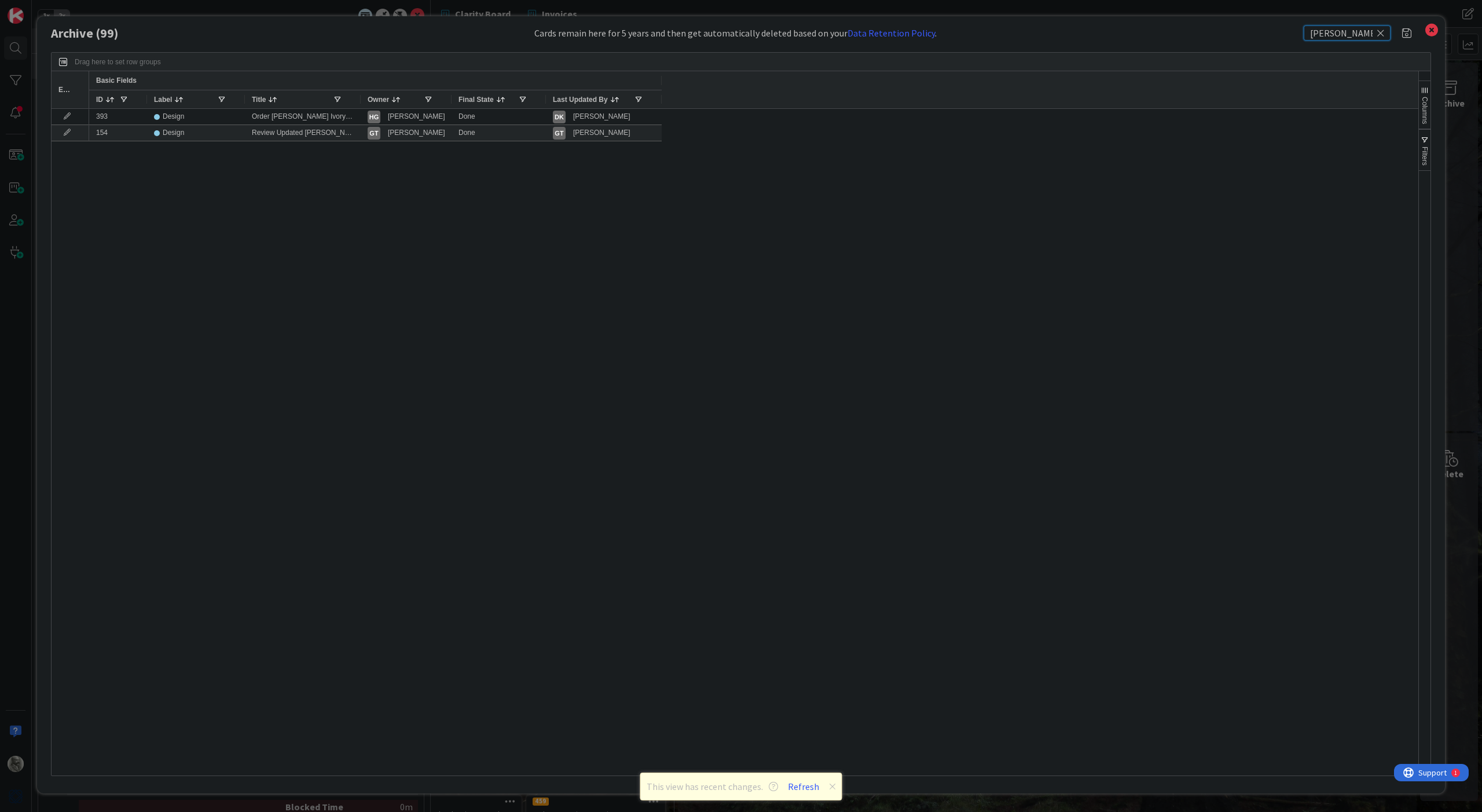
type input "[PERSON_NAME]"
drag, startPoint x: 595, startPoint y: 155, endPoint x: 315, endPoint y: 135, distance: 280.7
click at [315, 135] on div "Review Updated [PERSON_NAME] Moodboard" at bounding box center [303, 132] width 116 height 16
click at [1434, 29] on icon at bounding box center [1432, 30] width 15 height 16
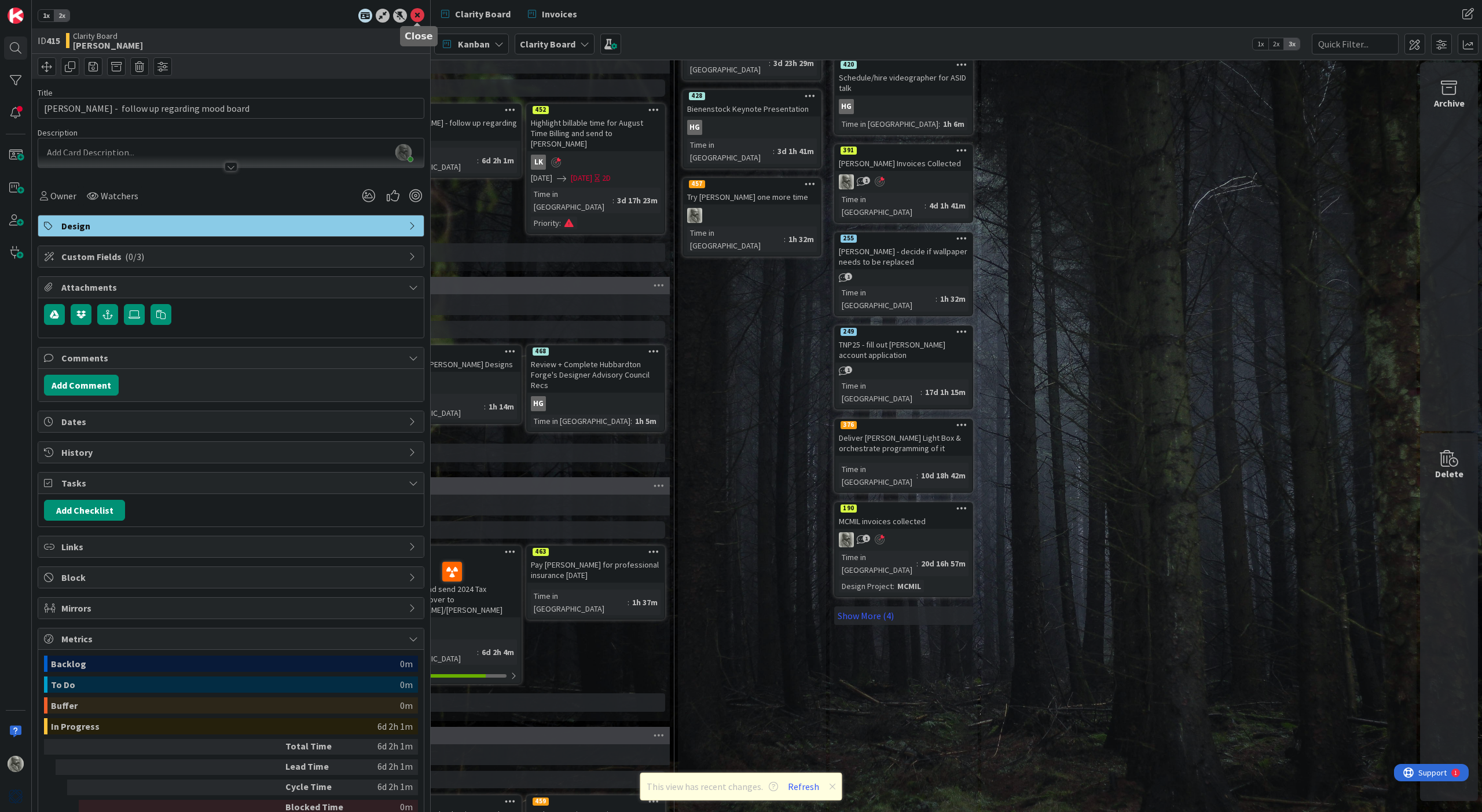
click at [417, 15] on icon at bounding box center [418, 16] width 14 height 14
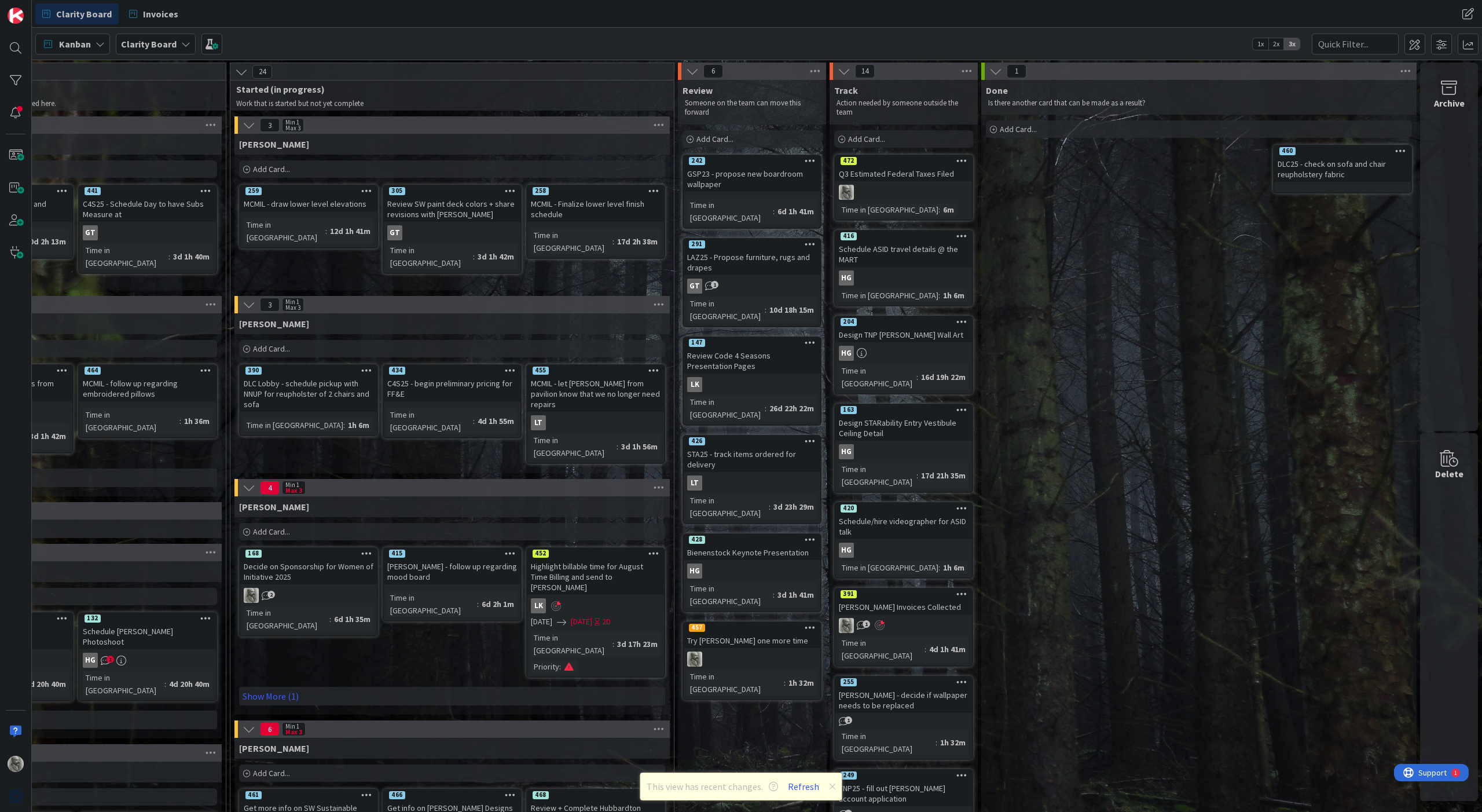
scroll to position [0, 990]
click at [1346, 43] on input "text" at bounding box center [1355, 44] width 87 height 21
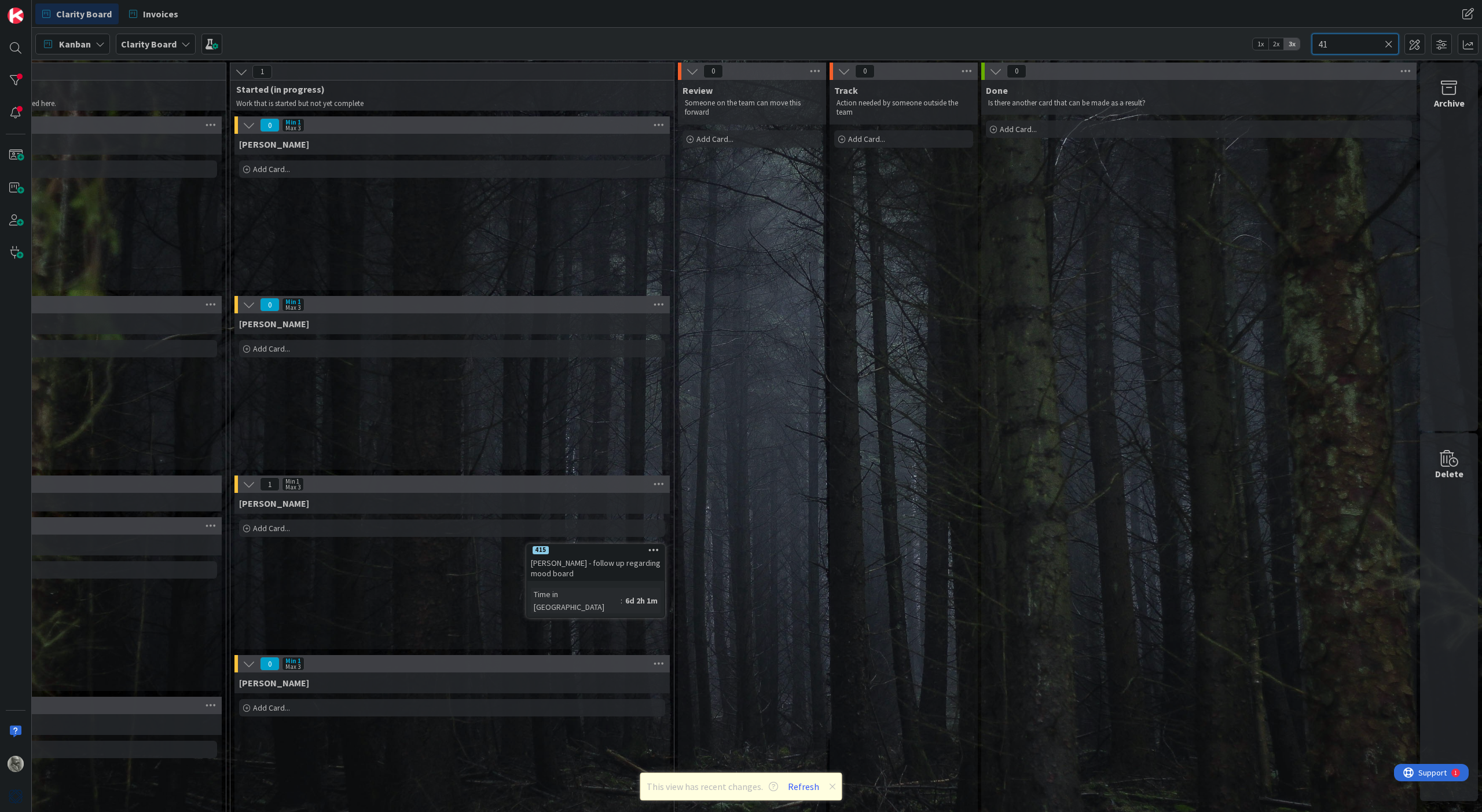
type input "4"
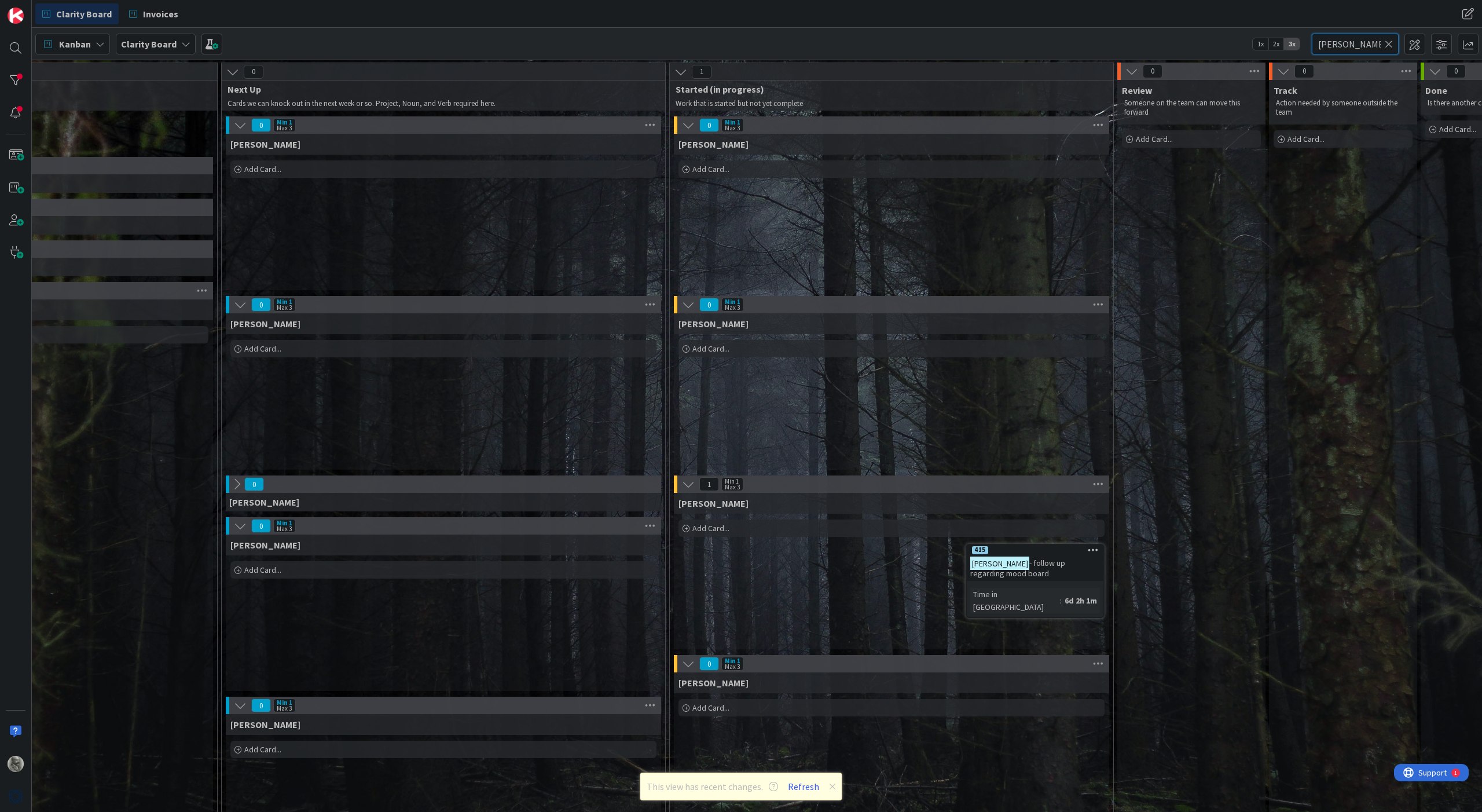
scroll to position [0, 550]
type input "[PERSON_NAME]"
click at [847, 595] on div "[PERSON_NAME] Add Card... 415 [PERSON_NAME] - follow up regarding mood board Ti…" at bounding box center [892, 571] width 436 height 156
click at [1388, 43] on icon at bounding box center [1389, 44] width 8 height 10
